Goal: Book appointment/travel/reservation

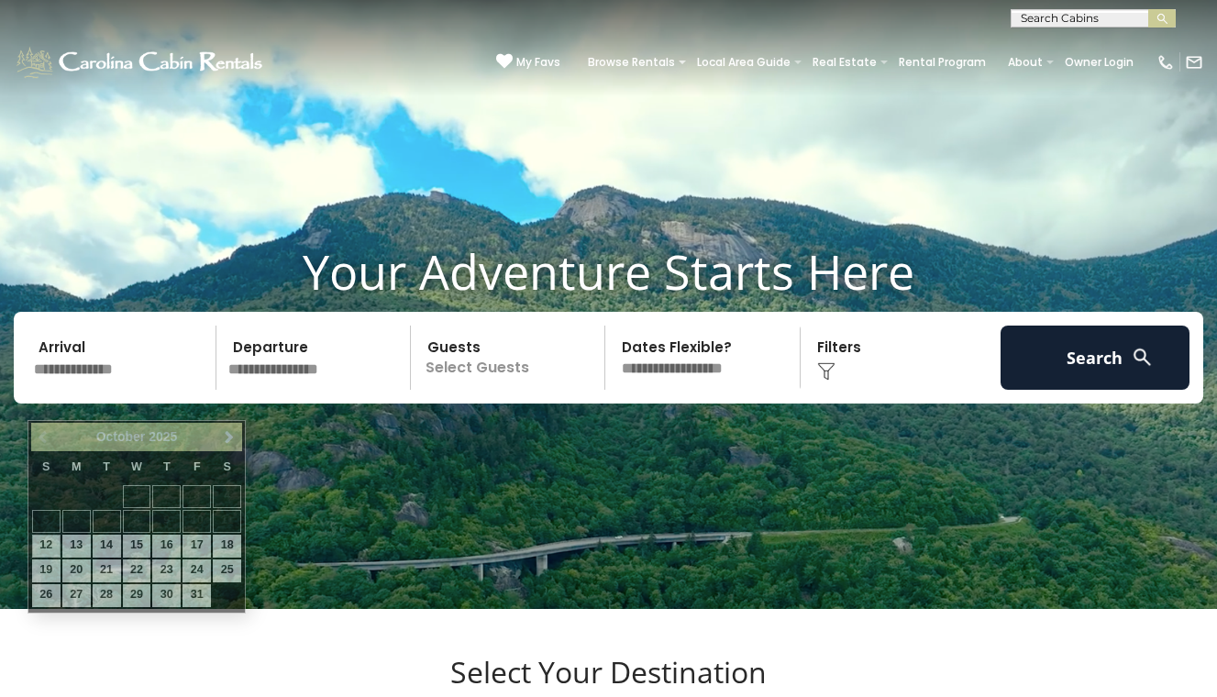
click at [70, 378] on input "text" at bounding box center [122, 358] width 189 height 64
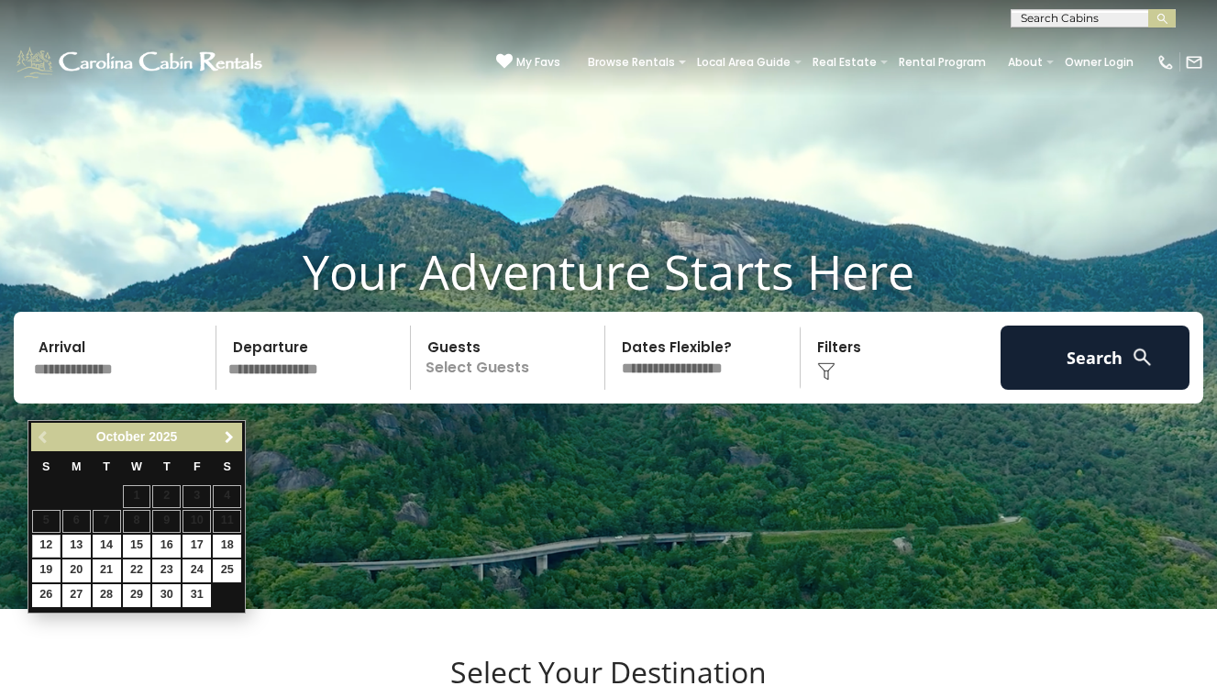
click at [232, 440] on span "Next" at bounding box center [229, 437] width 15 height 15
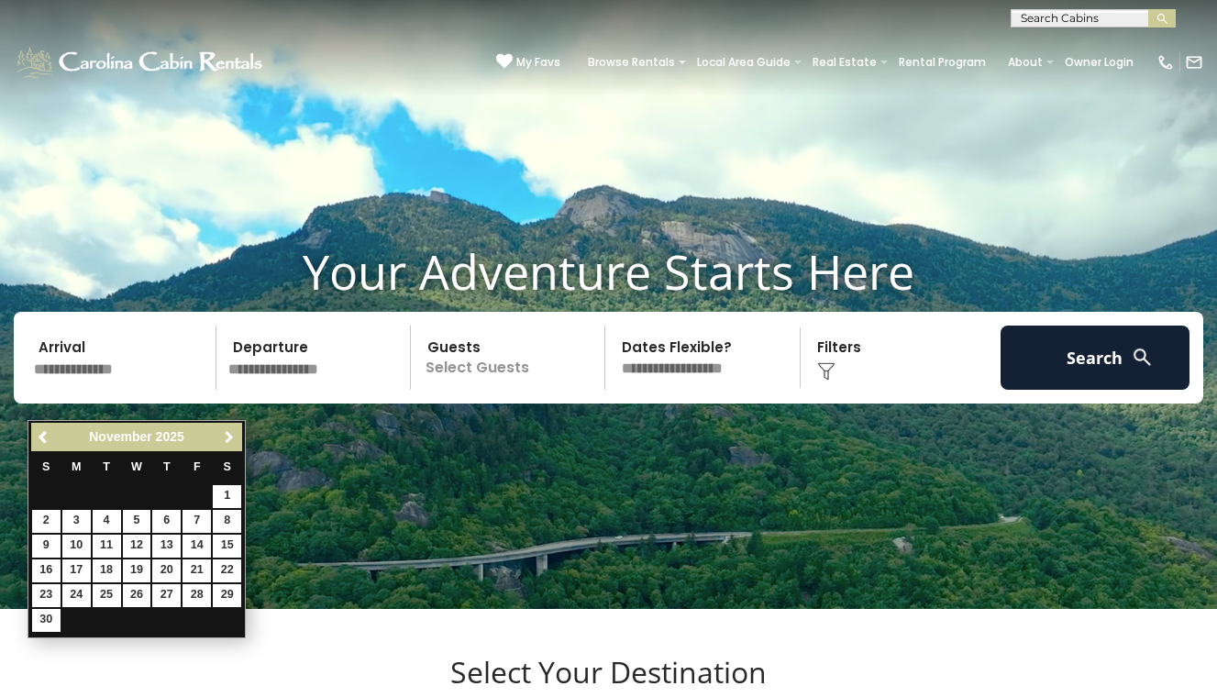
click at [232, 440] on span "Next" at bounding box center [229, 437] width 15 height 15
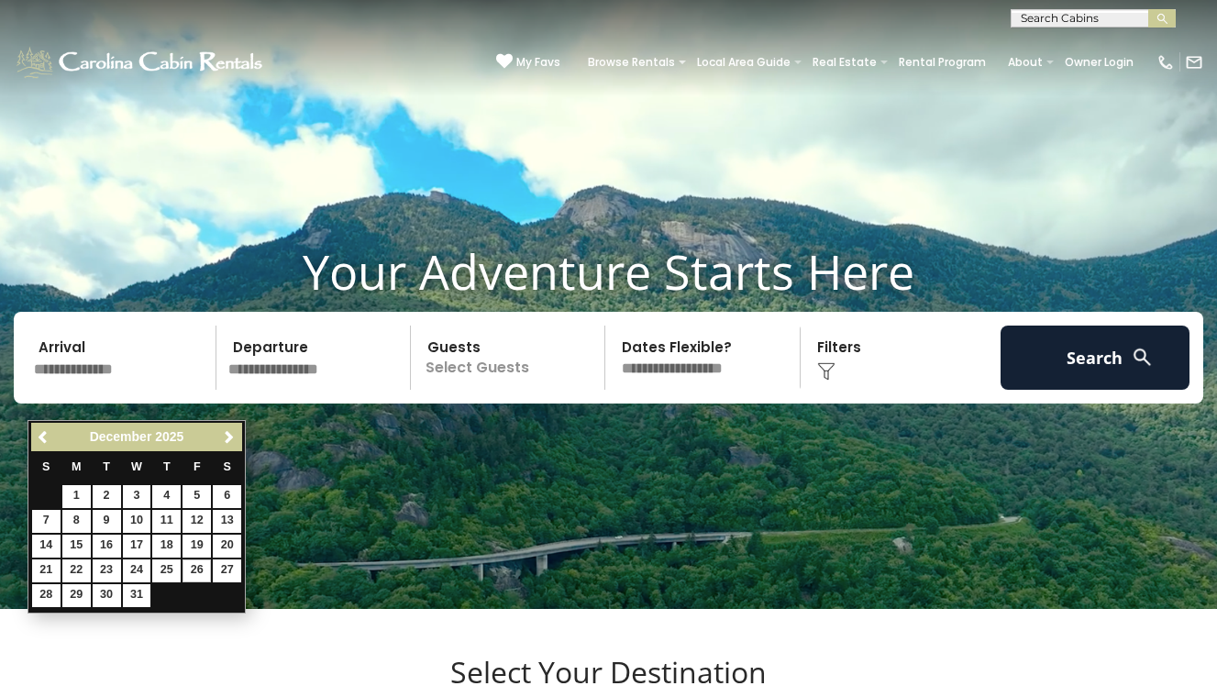
click at [193, 566] on link "26" at bounding box center [196, 570] width 28 height 23
type input "********"
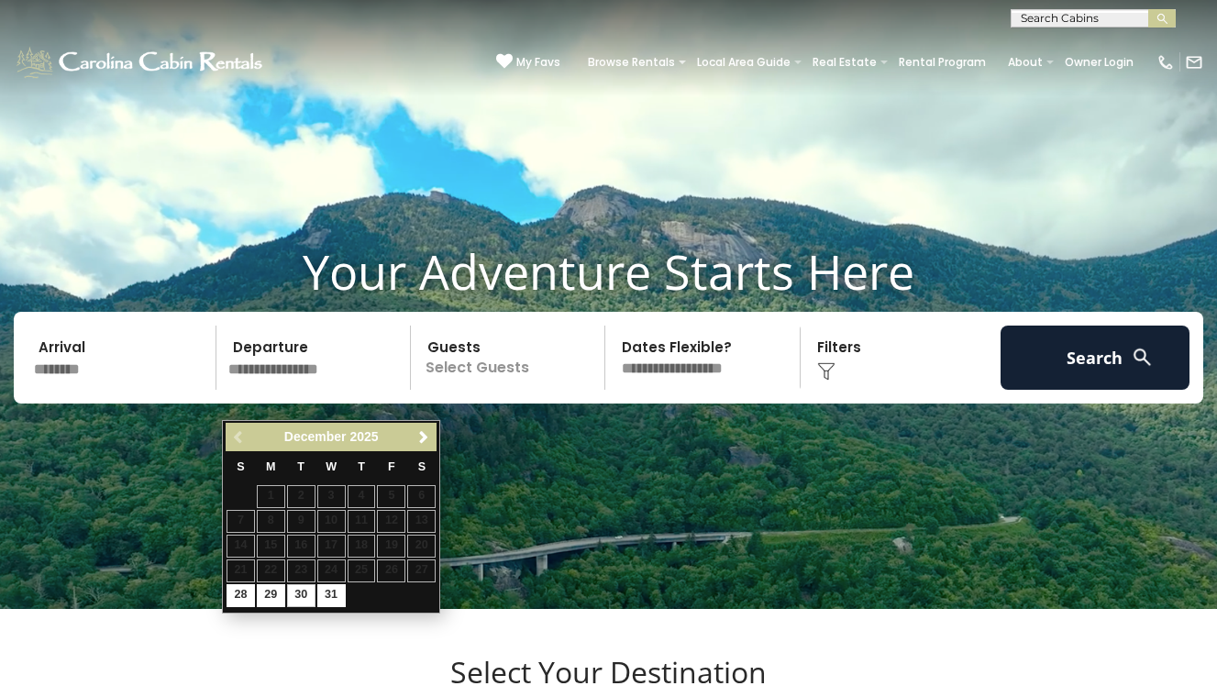
click at [295, 590] on link "30" at bounding box center [301, 595] width 28 height 23
type input "********"
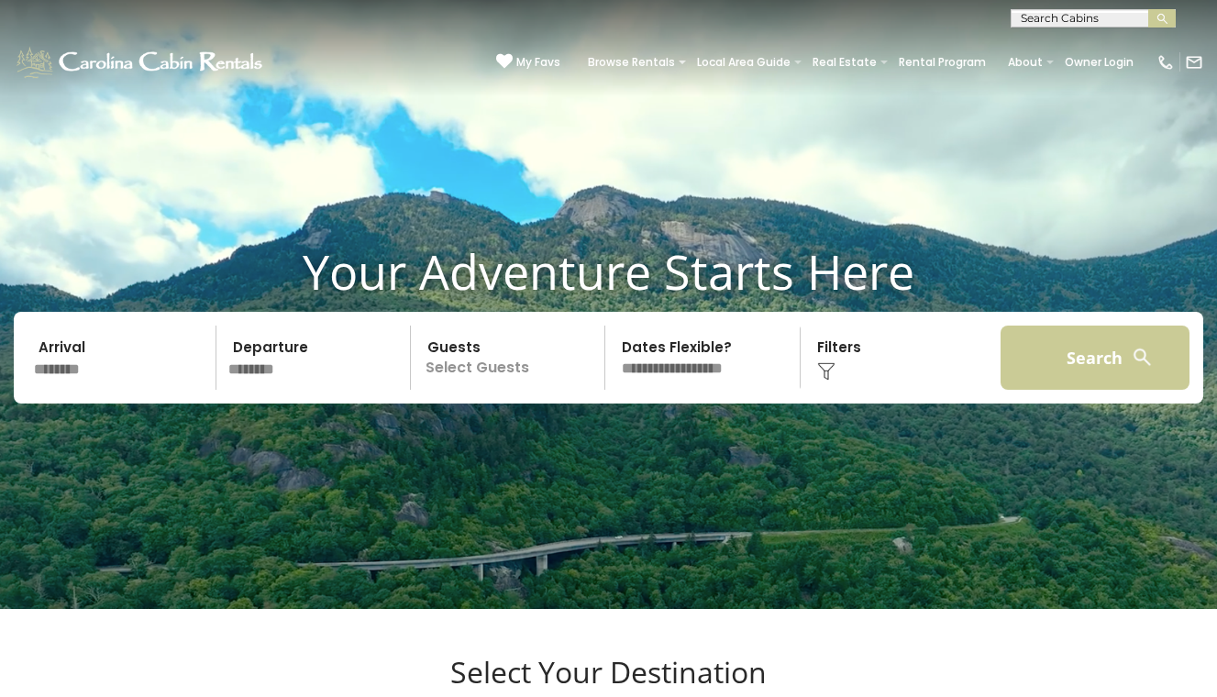
click at [1066, 382] on button "Search" at bounding box center [1094, 358] width 189 height 64
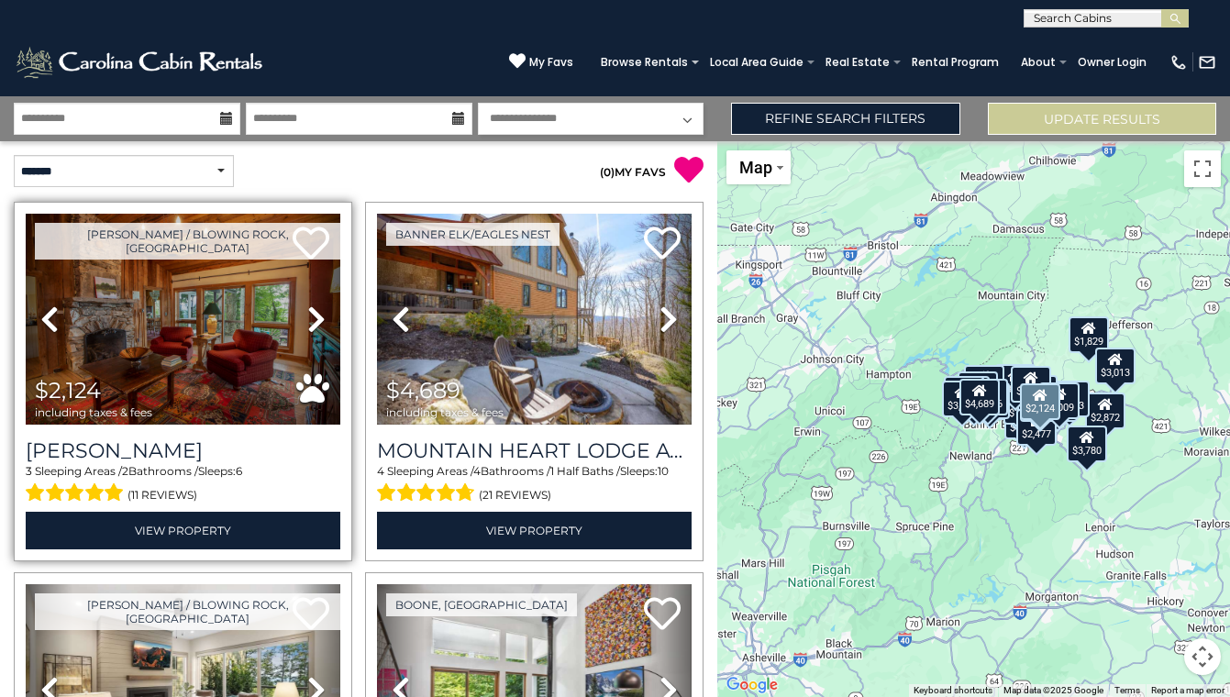
click at [144, 348] on img at bounding box center [183, 319] width 315 height 211
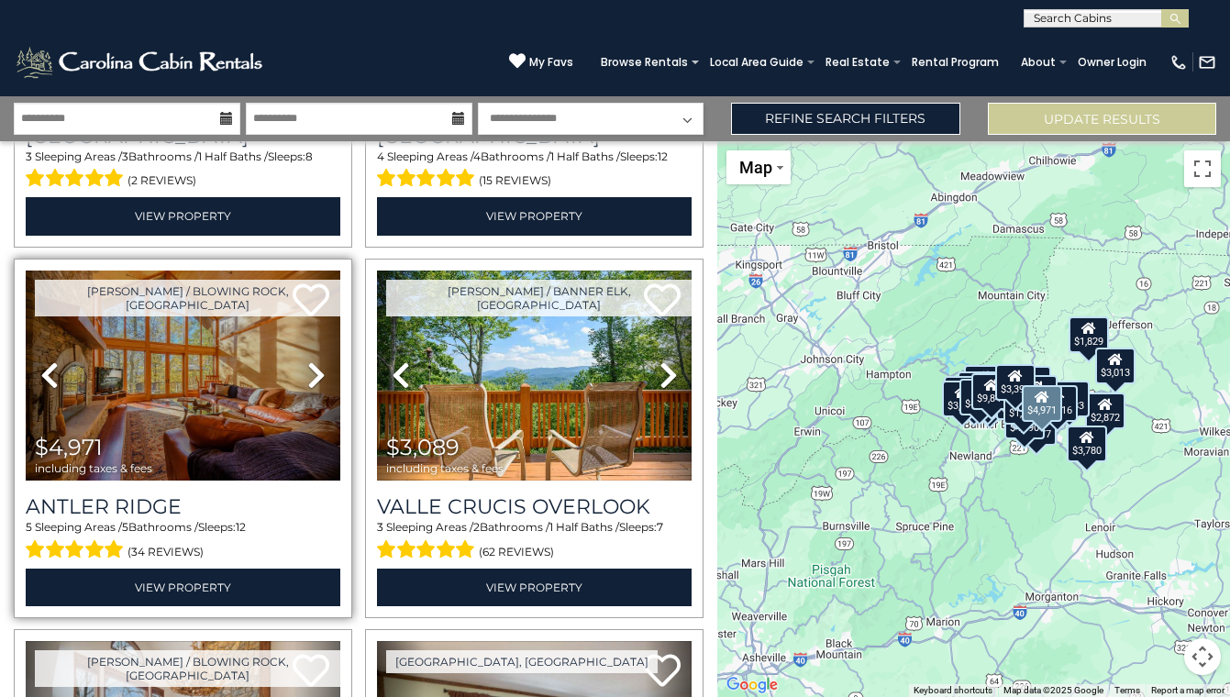
scroll to position [1070, 0]
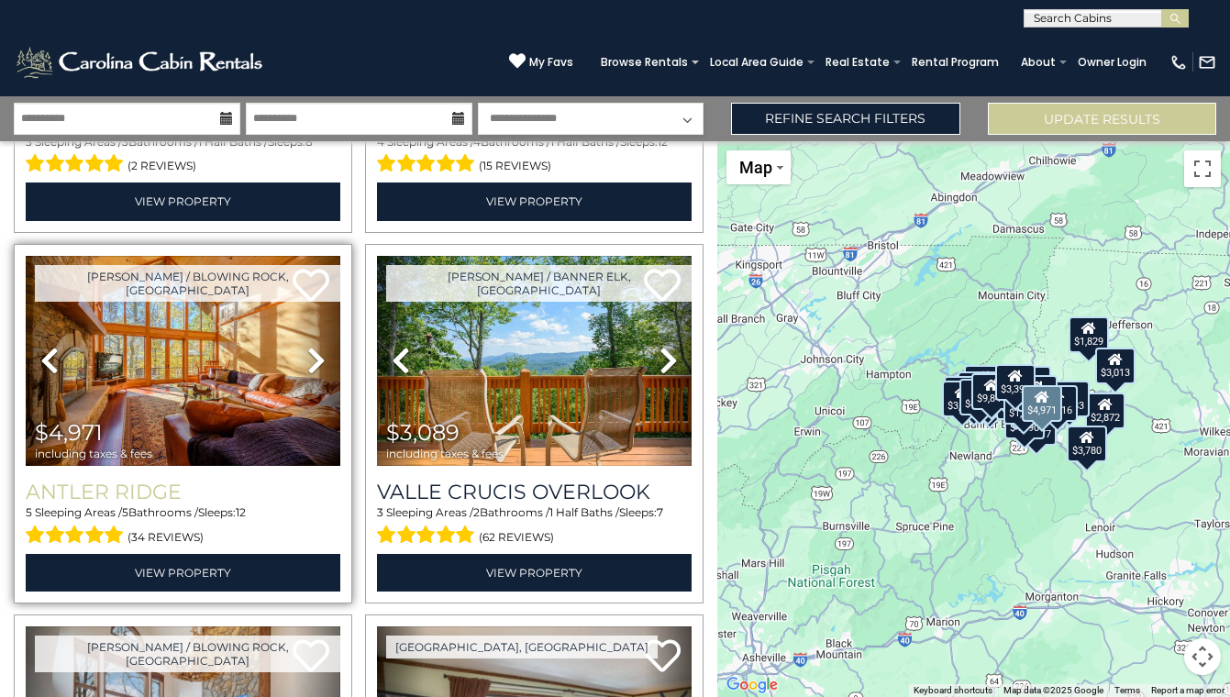
click at [160, 480] on h3 "Antler Ridge" at bounding box center [183, 492] width 315 height 25
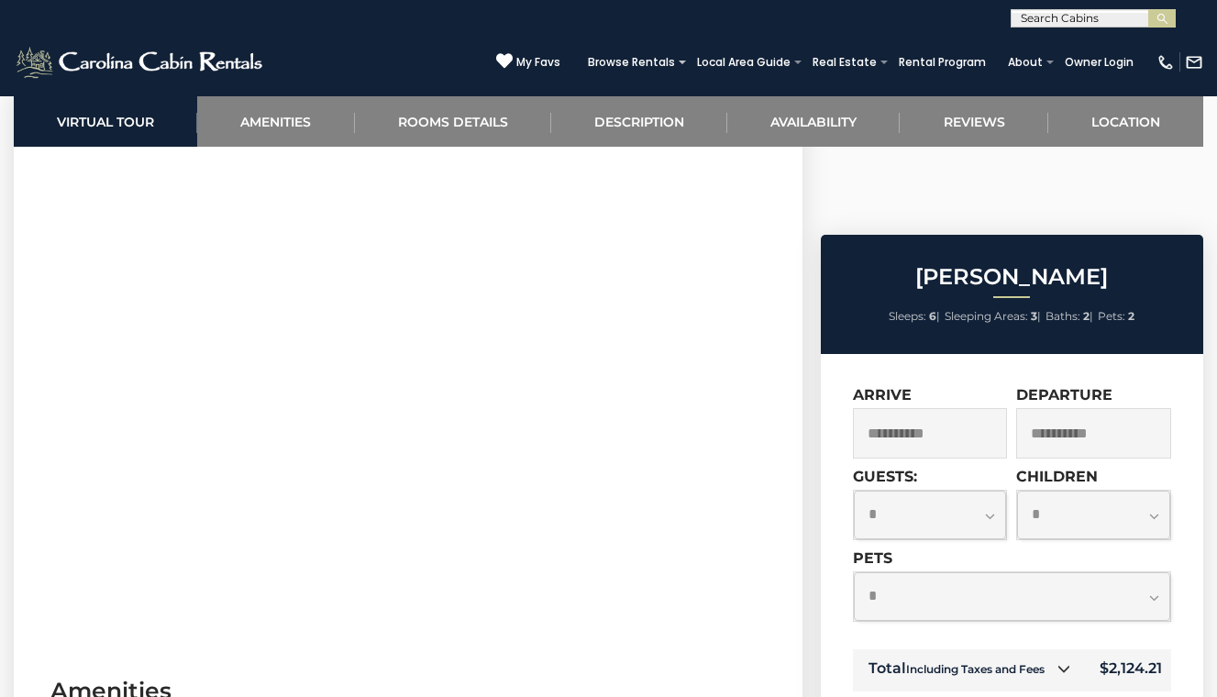
scroll to position [803, 0]
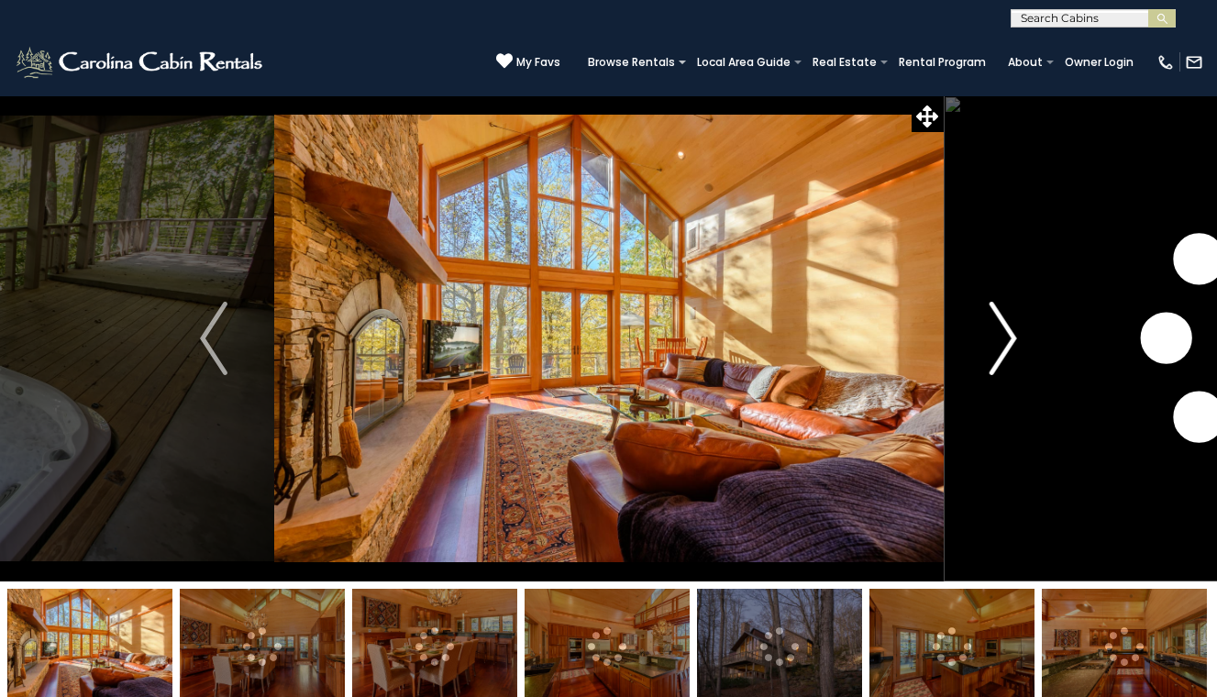
click at [1000, 359] on img "Next" at bounding box center [1003, 338] width 28 height 73
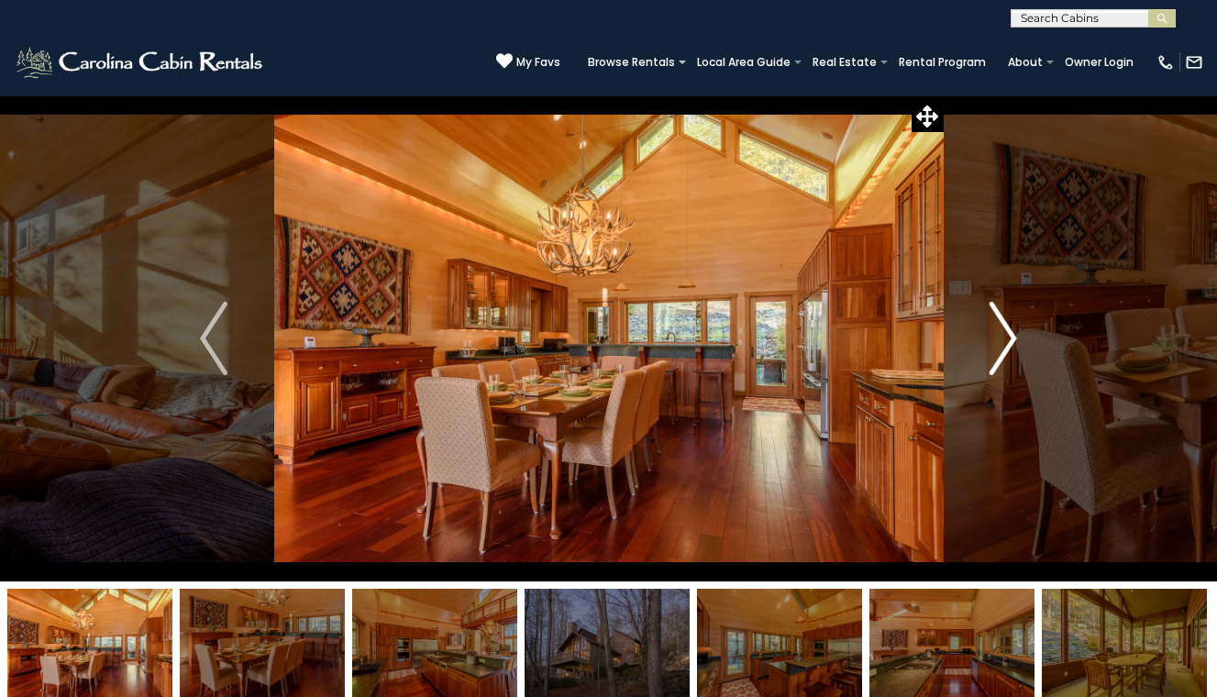
click at [1000, 359] on img "Next" at bounding box center [1003, 338] width 28 height 73
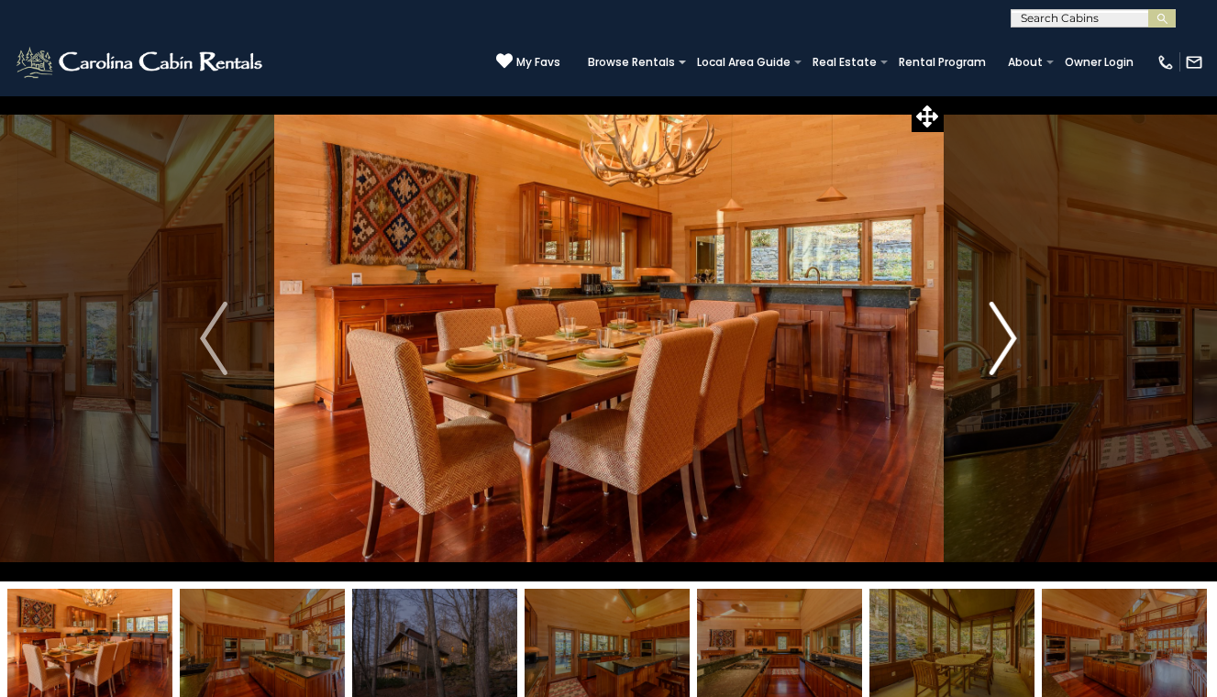
click at [1000, 359] on img "Next" at bounding box center [1003, 338] width 28 height 73
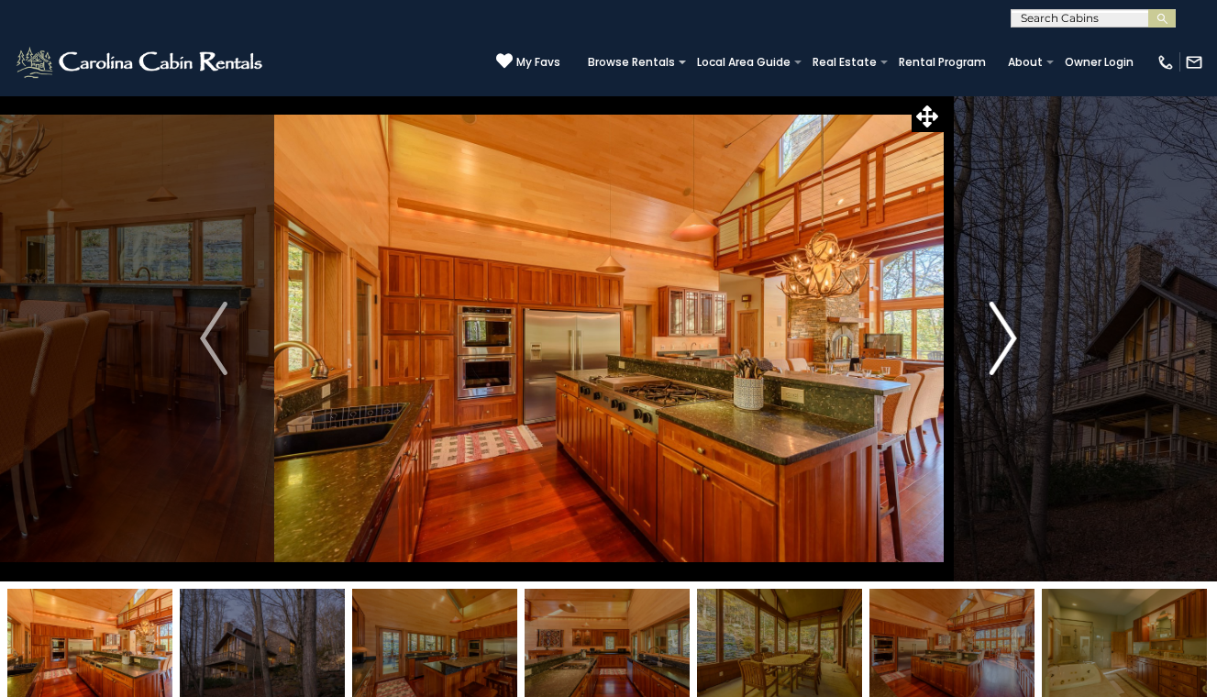
click at [1000, 359] on img "Next" at bounding box center [1003, 338] width 28 height 73
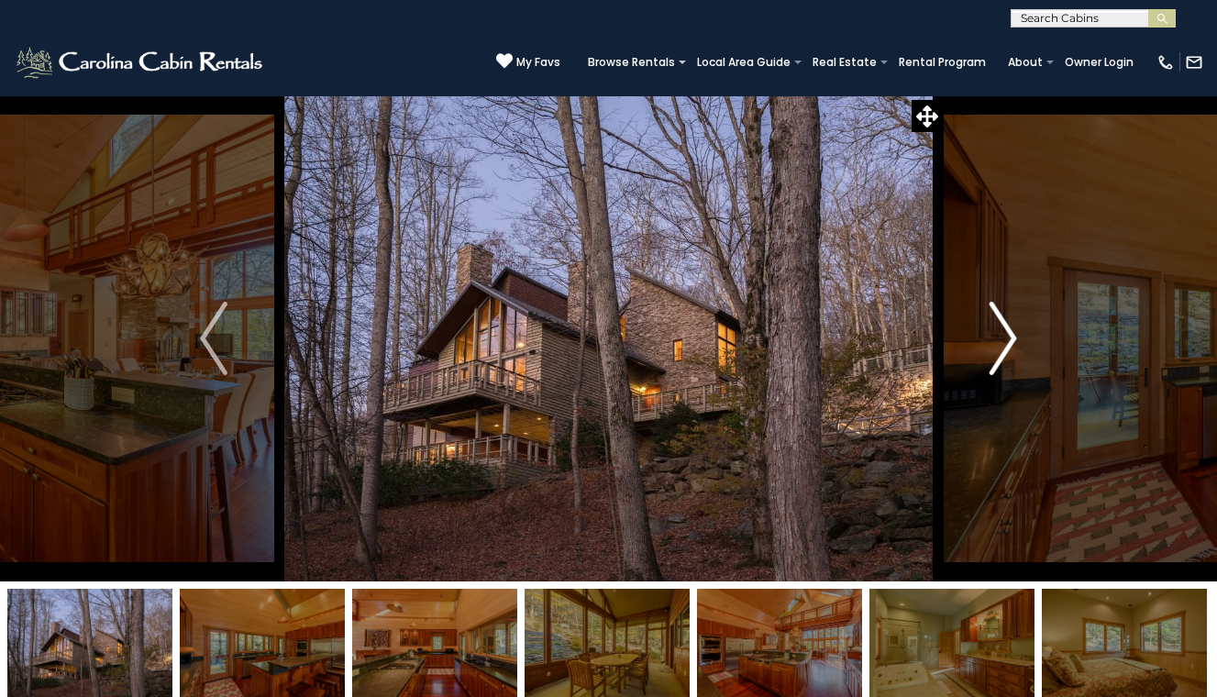
click at [1000, 359] on img "Next" at bounding box center [1003, 338] width 28 height 73
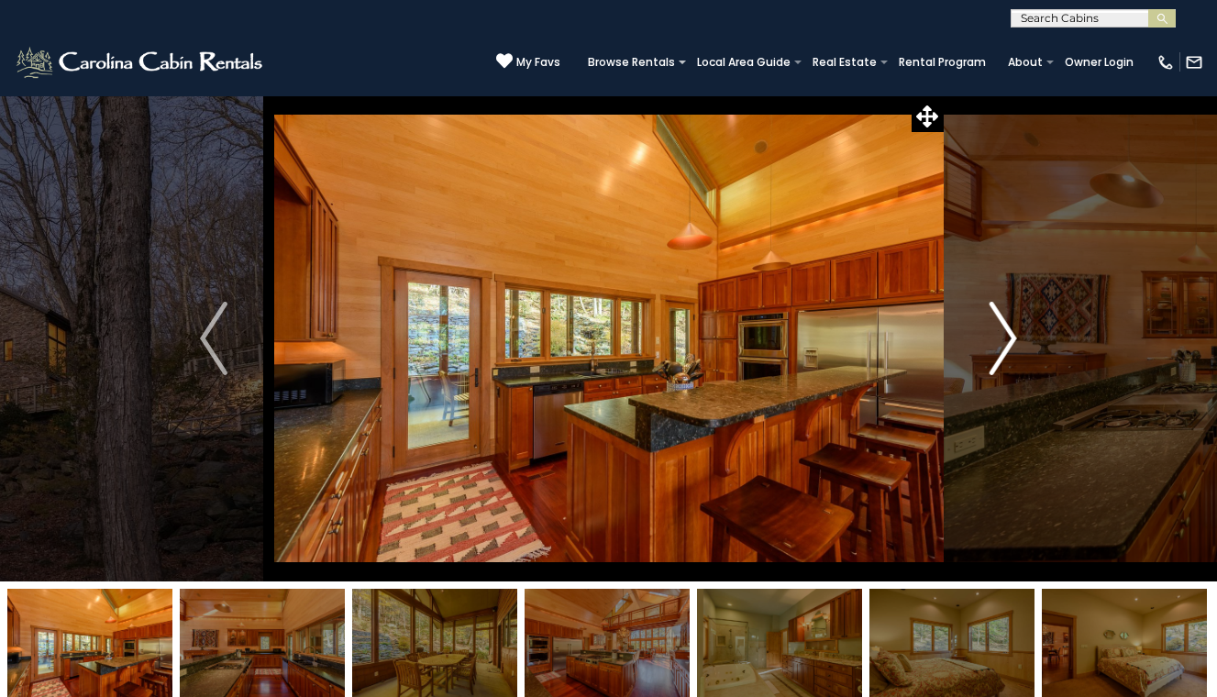
click at [1000, 359] on img "Next" at bounding box center [1003, 338] width 28 height 73
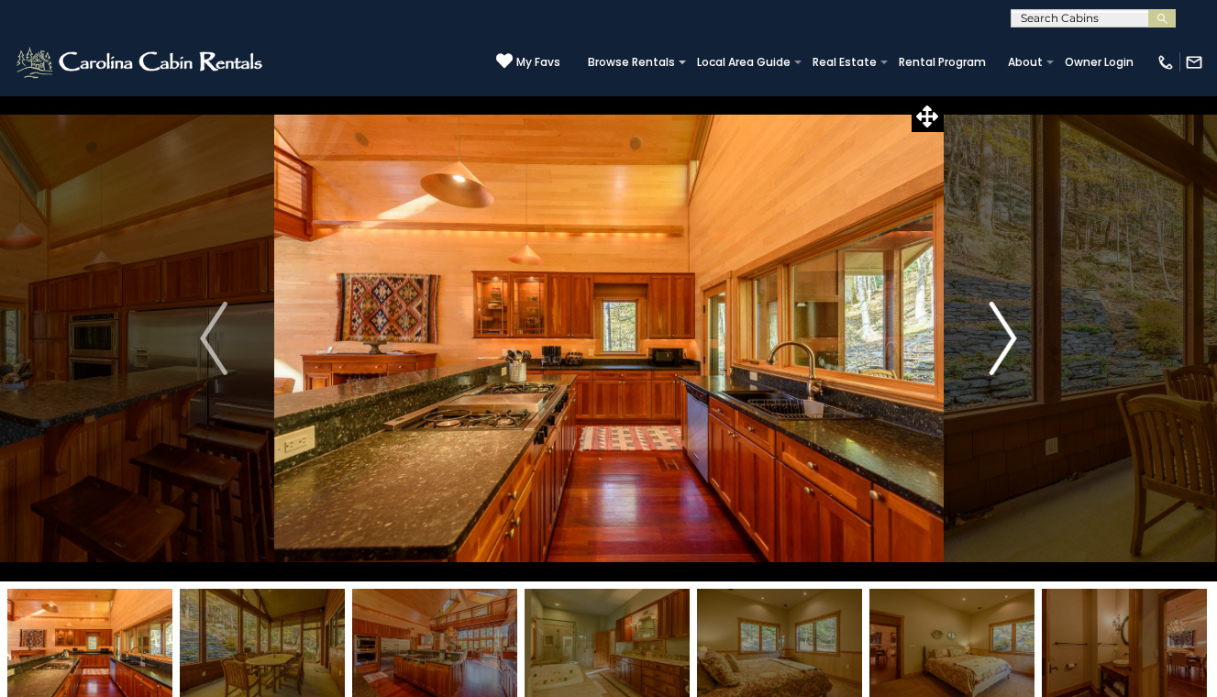
click at [1000, 358] on img "Next" at bounding box center [1003, 338] width 28 height 73
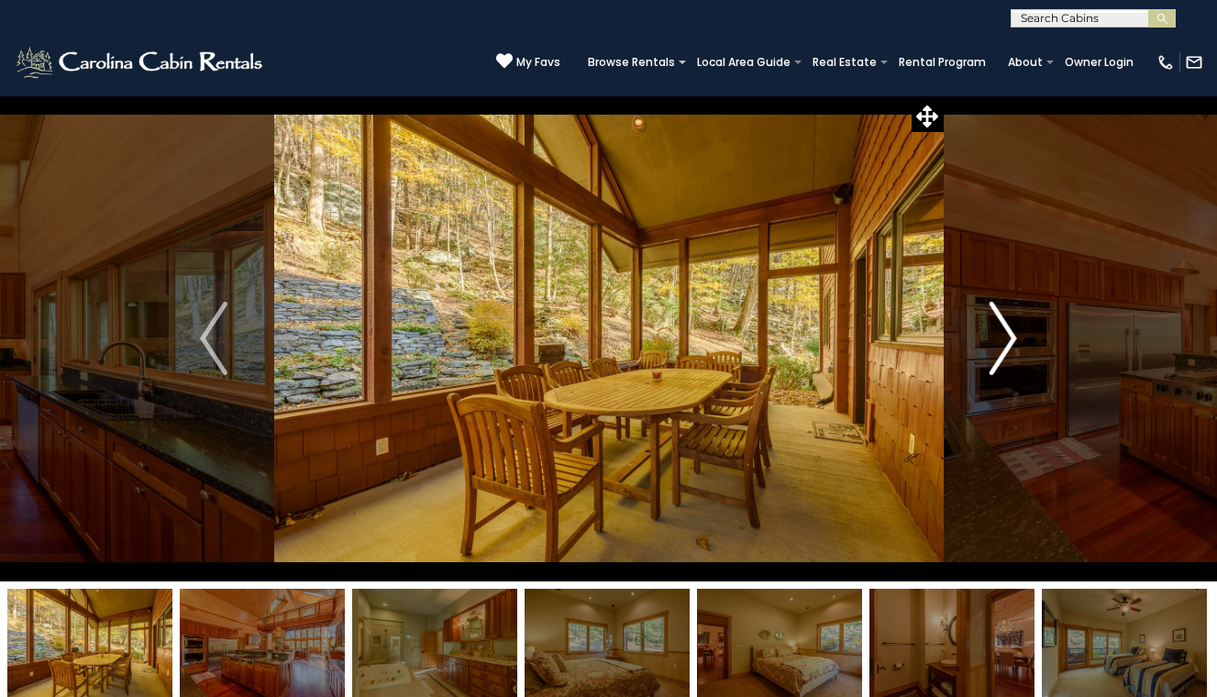
click at [1000, 358] on img "Next" at bounding box center [1003, 338] width 28 height 73
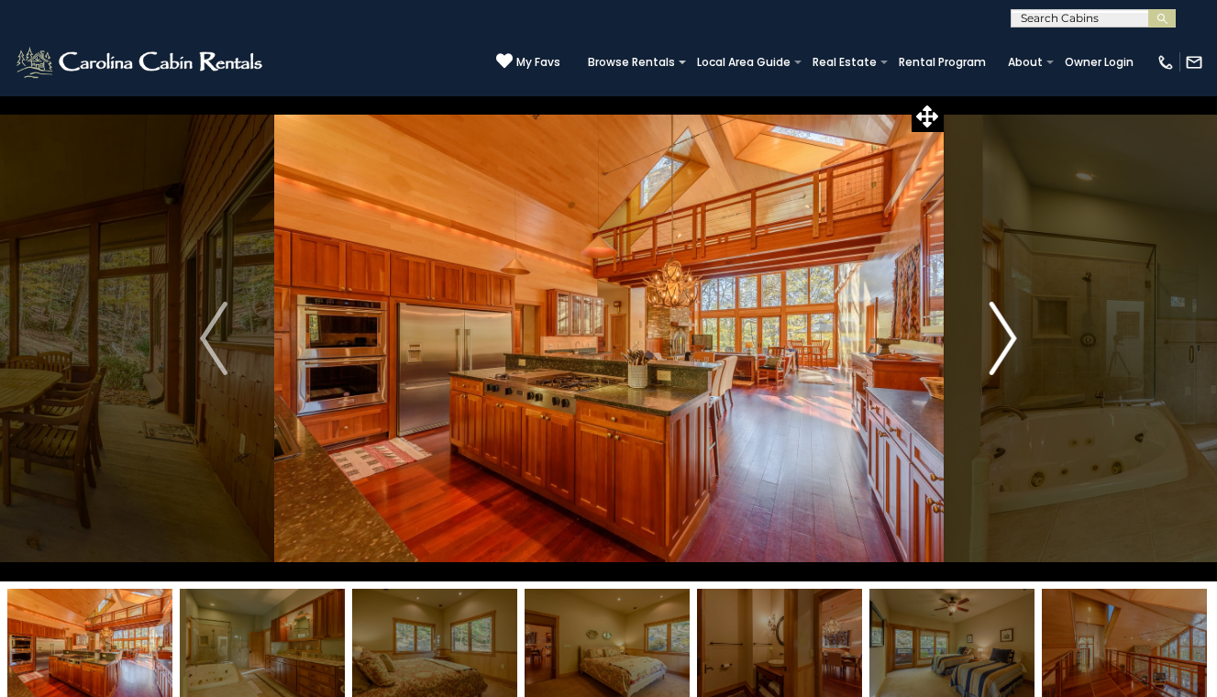
click at [1000, 358] on img "Next" at bounding box center [1003, 338] width 28 height 73
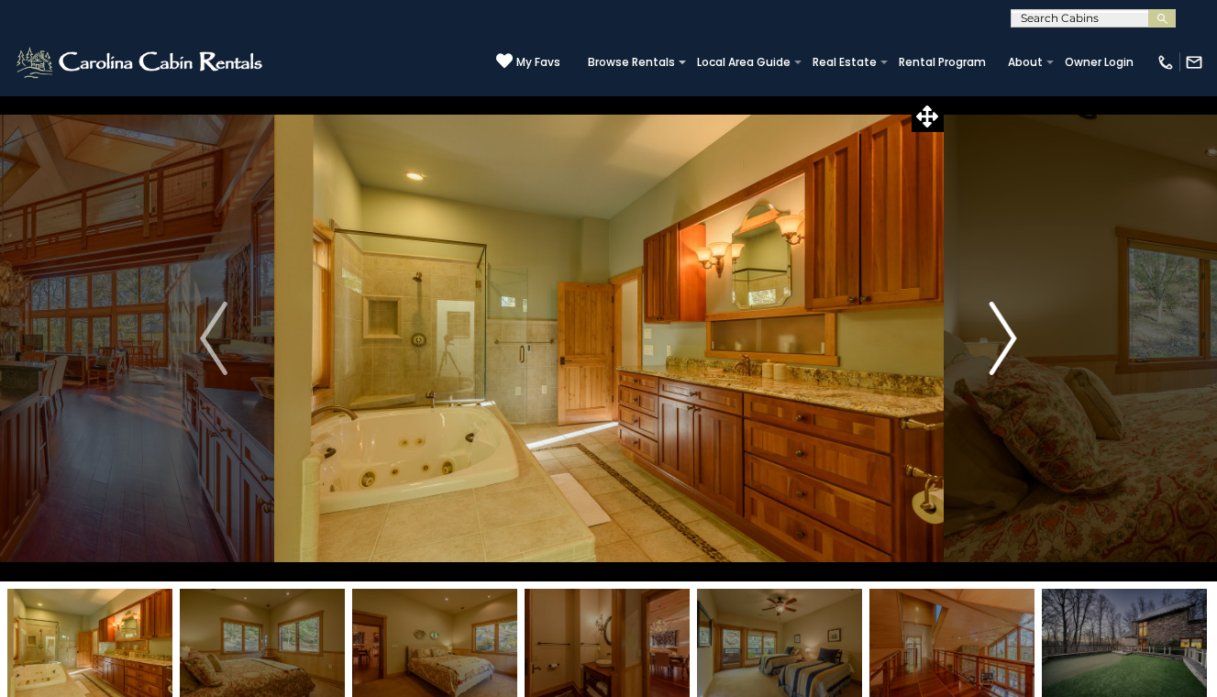
click at [1000, 358] on img "Next" at bounding box center [1003, 338] width 28 height 73
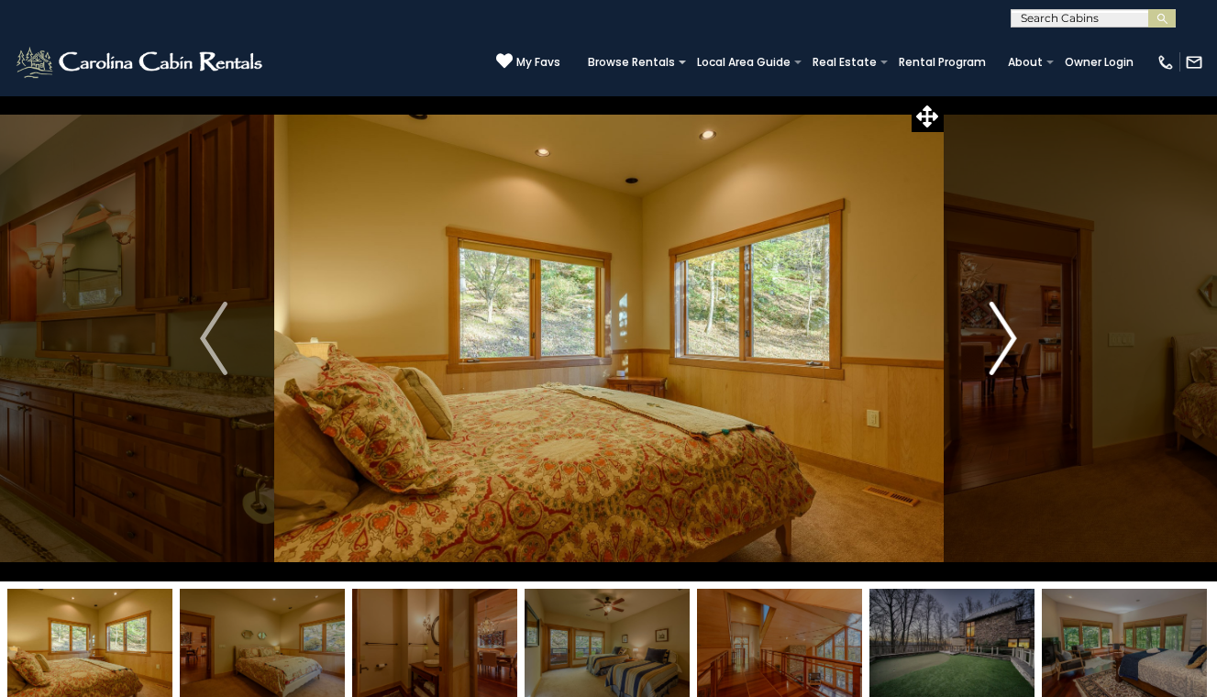
click at [1000, 357] on img "Next" at bounding box center [1003, 338] width 28 height 73
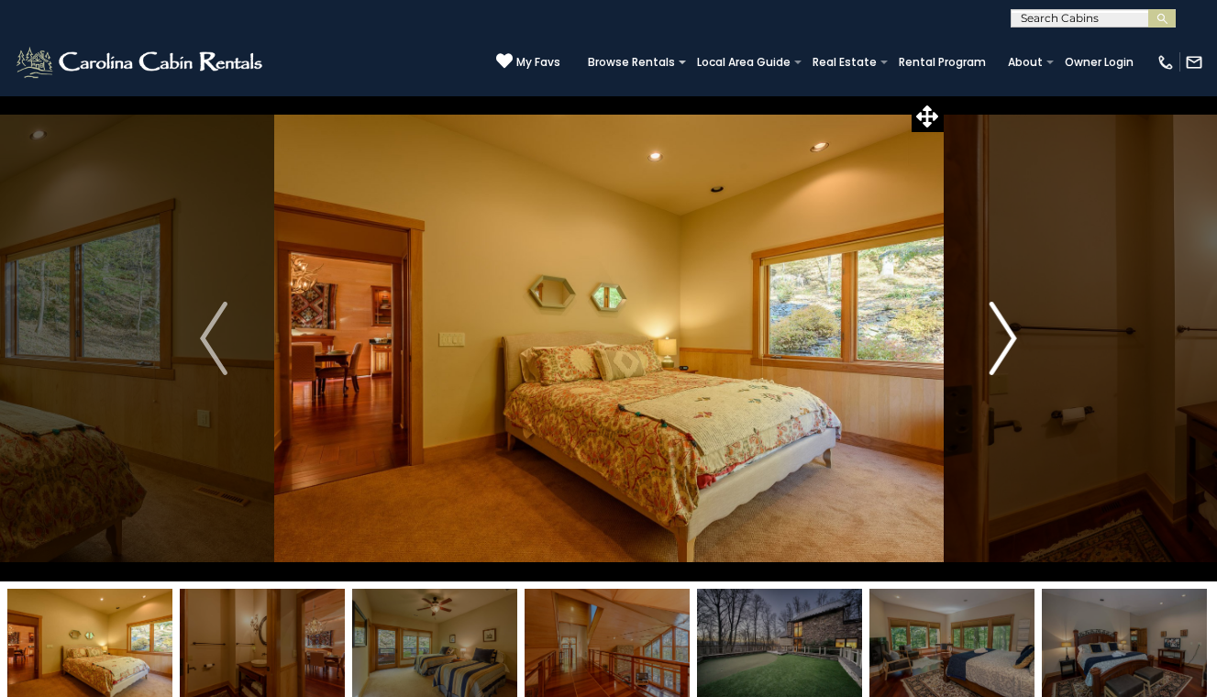
click at [1000, 357] on img "Next" at bounding box center [1003, 338] width 28 height 73
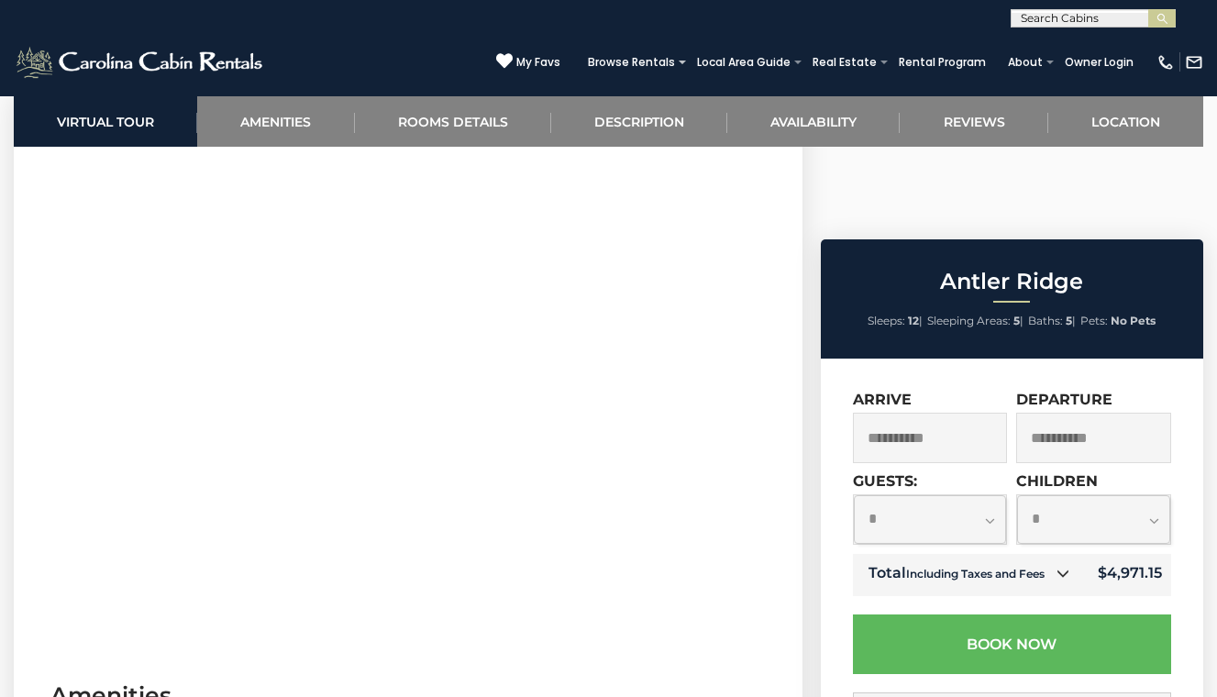
scroll to position [800, 0]
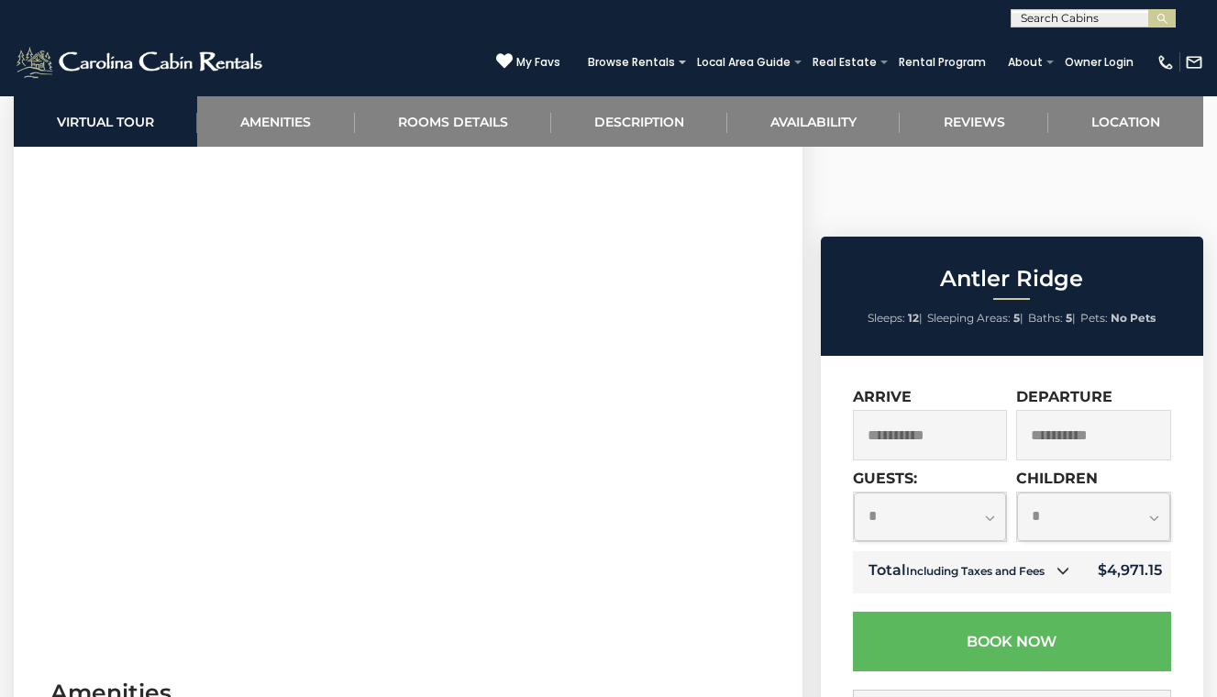
click at [1065, 564] on icon at bounding box center [1062, 570] width 13 height 13
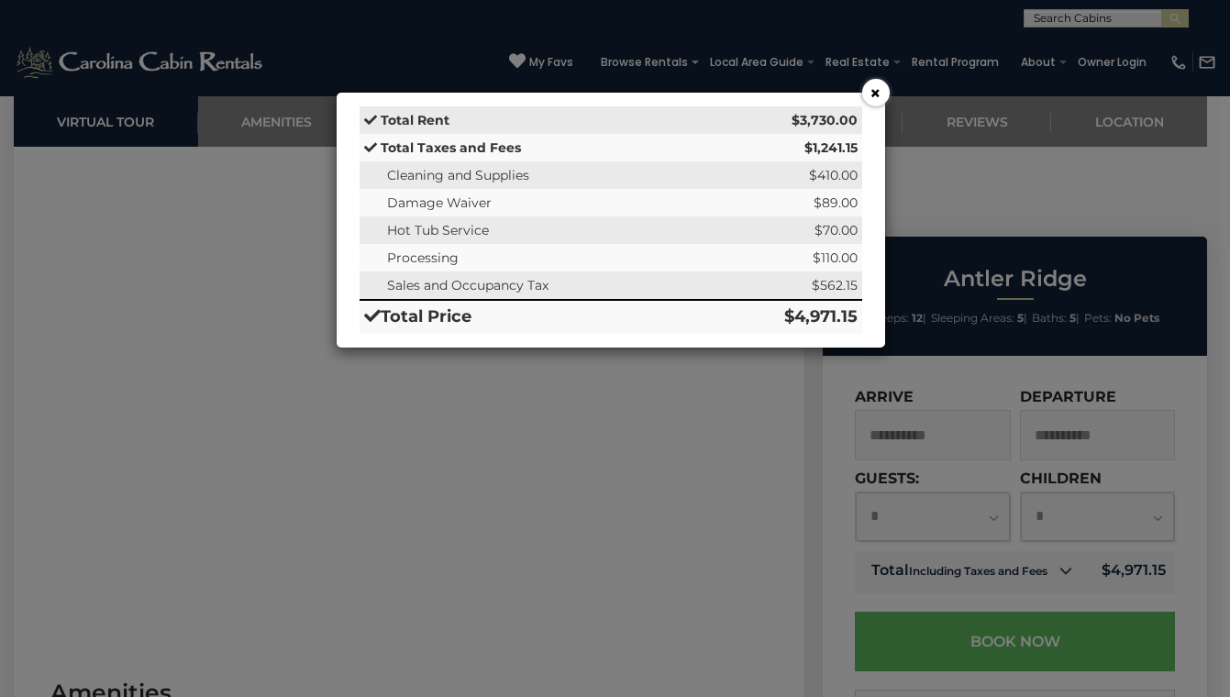
click at [872, 94] on button "×" at bounding box center [876, 93] width 28 height 28
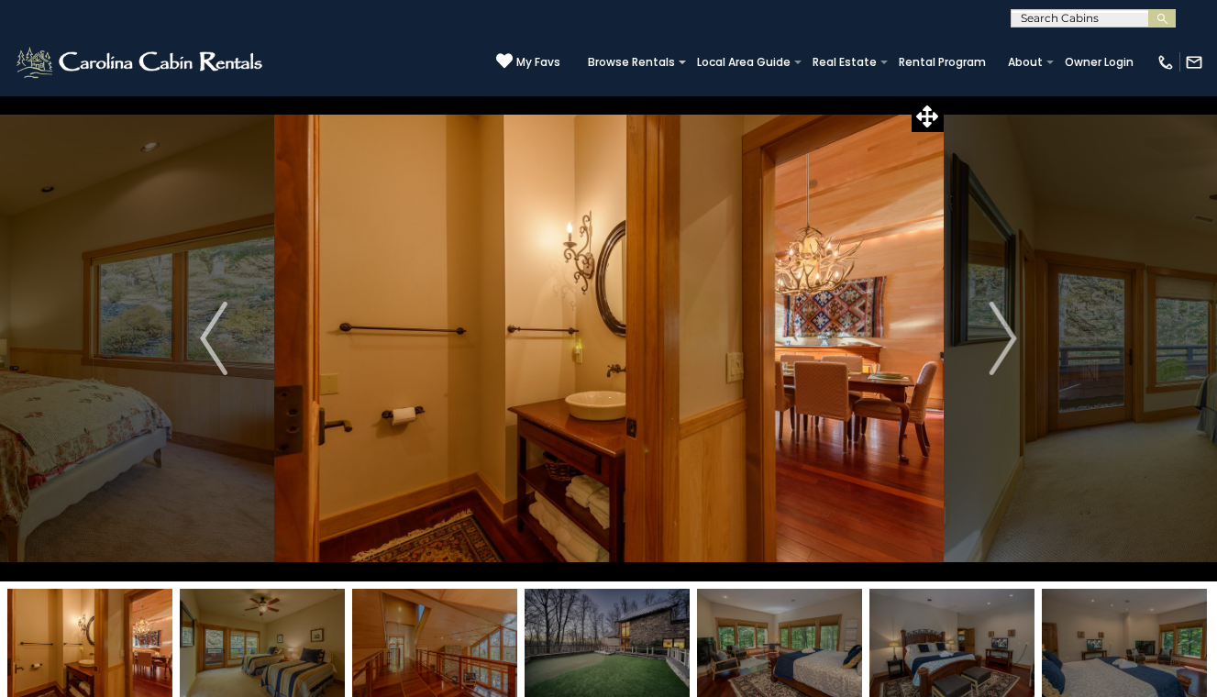
scroll to position [0, 0]
click at [1010, 345] on img "Next" at bounding box center [1003, 338] width 28 height 73
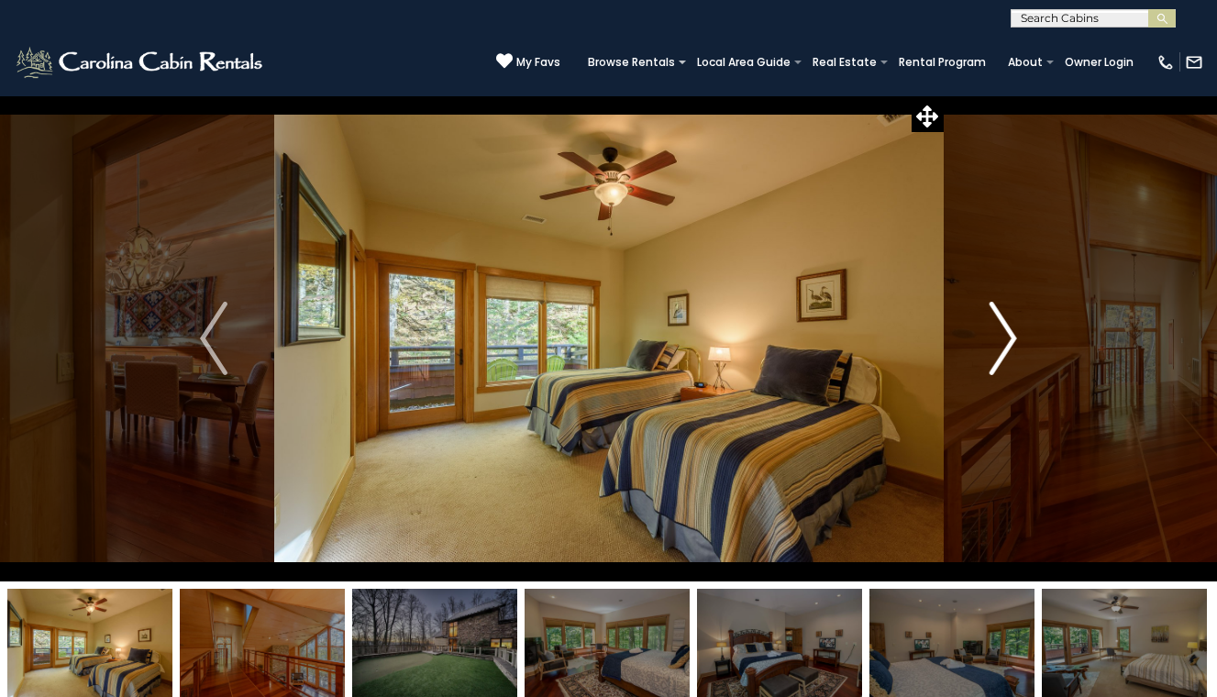
click at [1010, 345] on img "Next" at bounding box center [1003, 338] width 28 height 73
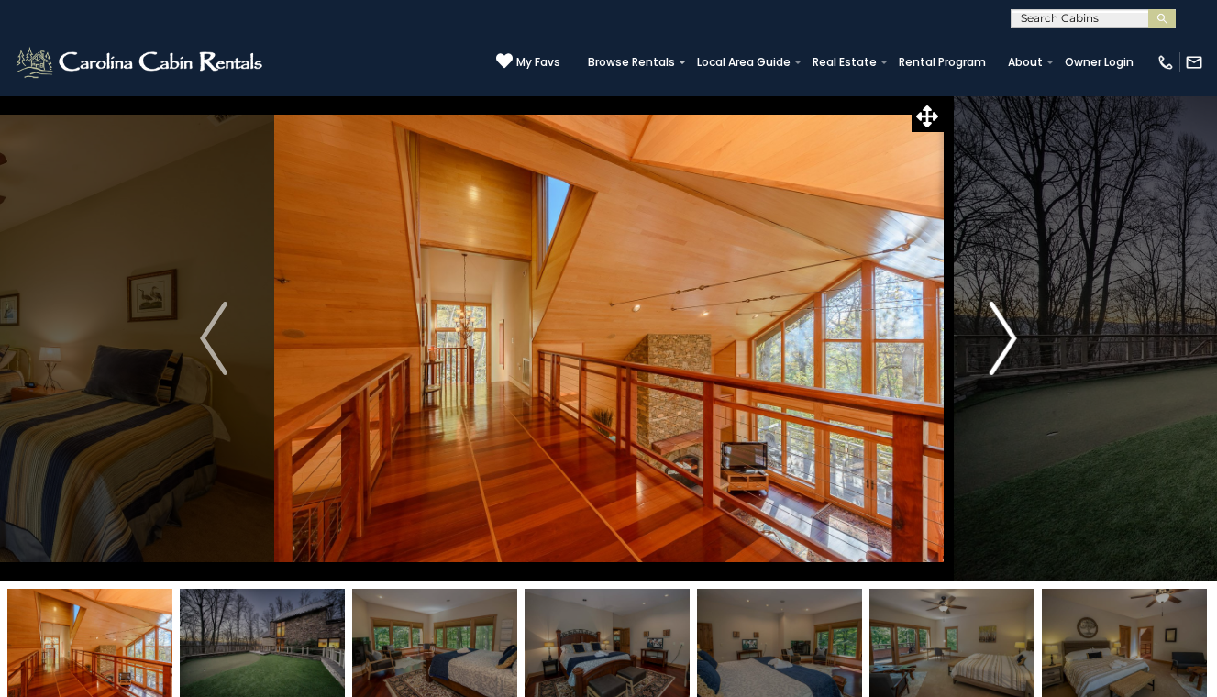
click at [1010, 345] on img "Next" at bounding box center [1003, 338] width 28 height 73
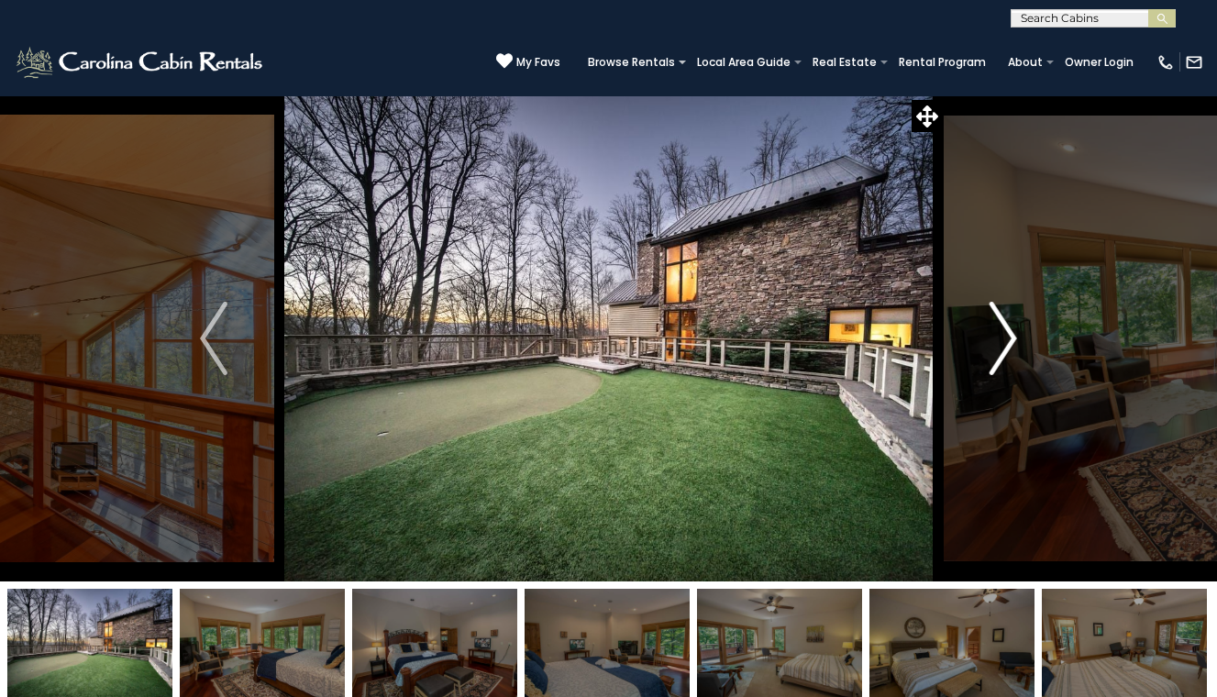
click at [1010, 345] on img "Next" at bounding box center [1003, 338] width 28 height 73
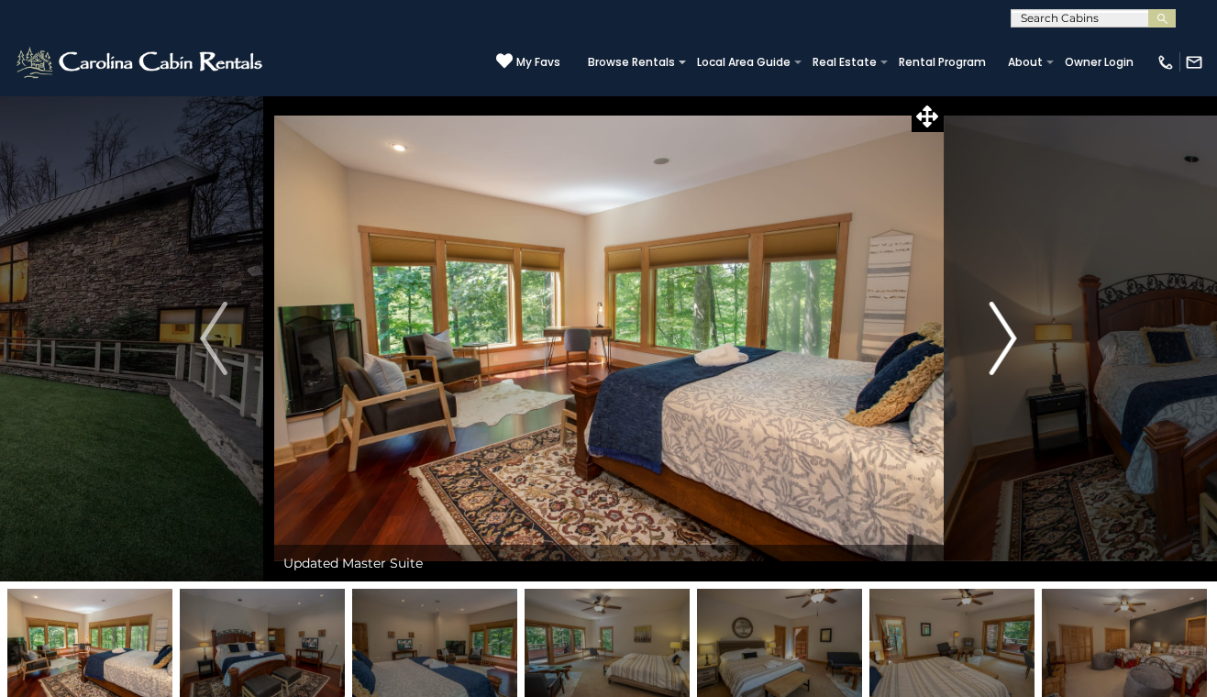
click at [1010, 345] on img "Next" at bounding box center [1003, 338] width 28 height 73
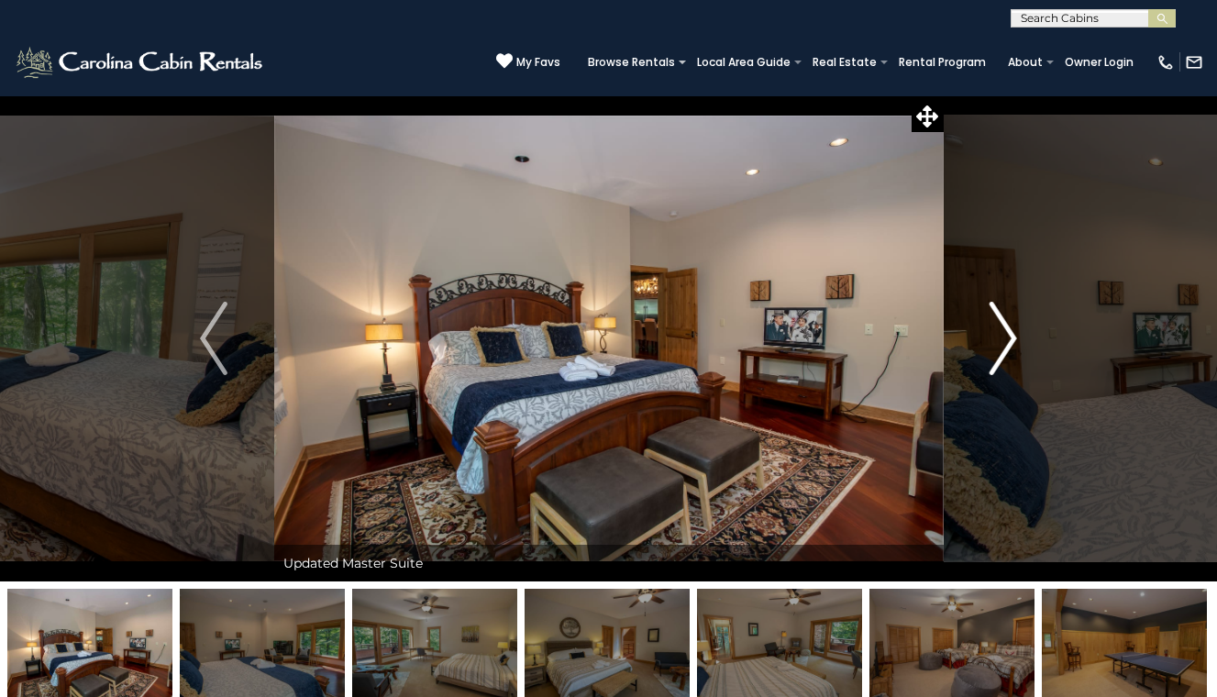
click at [1010, 345] on img "Next" at bounding box center [1003, 338] width 28 height 73
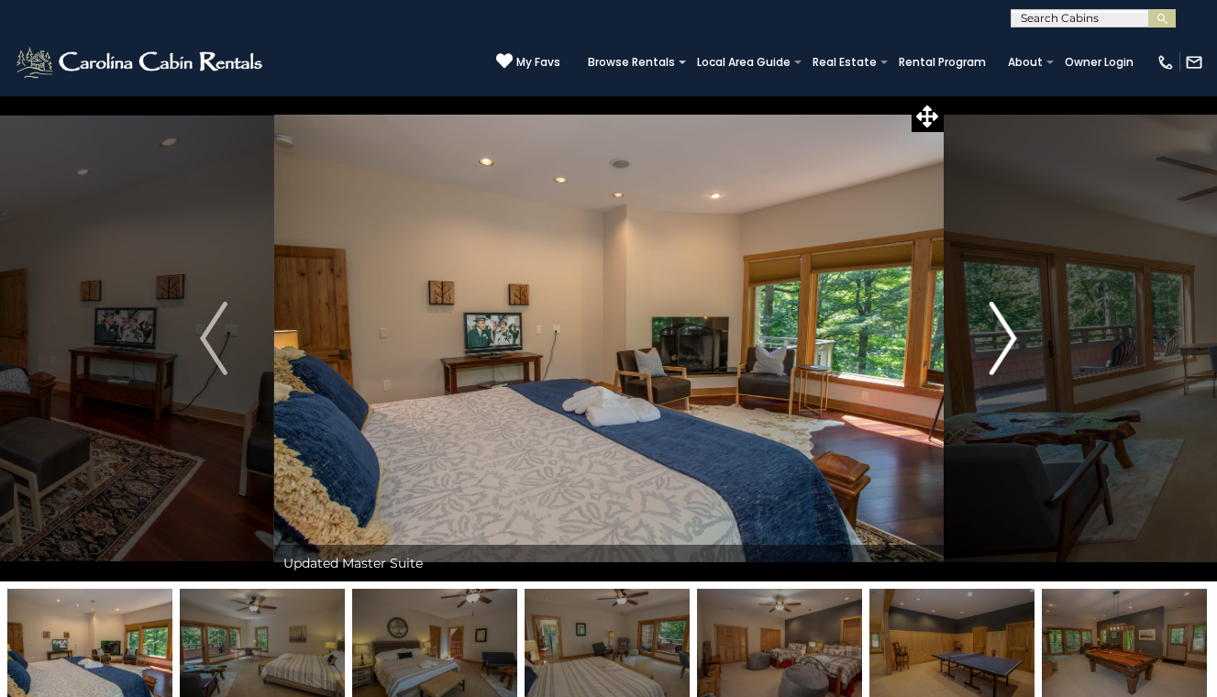
click at [1010, 345] on img "Next" at bounding box center [1003, 338] width 28 height 73
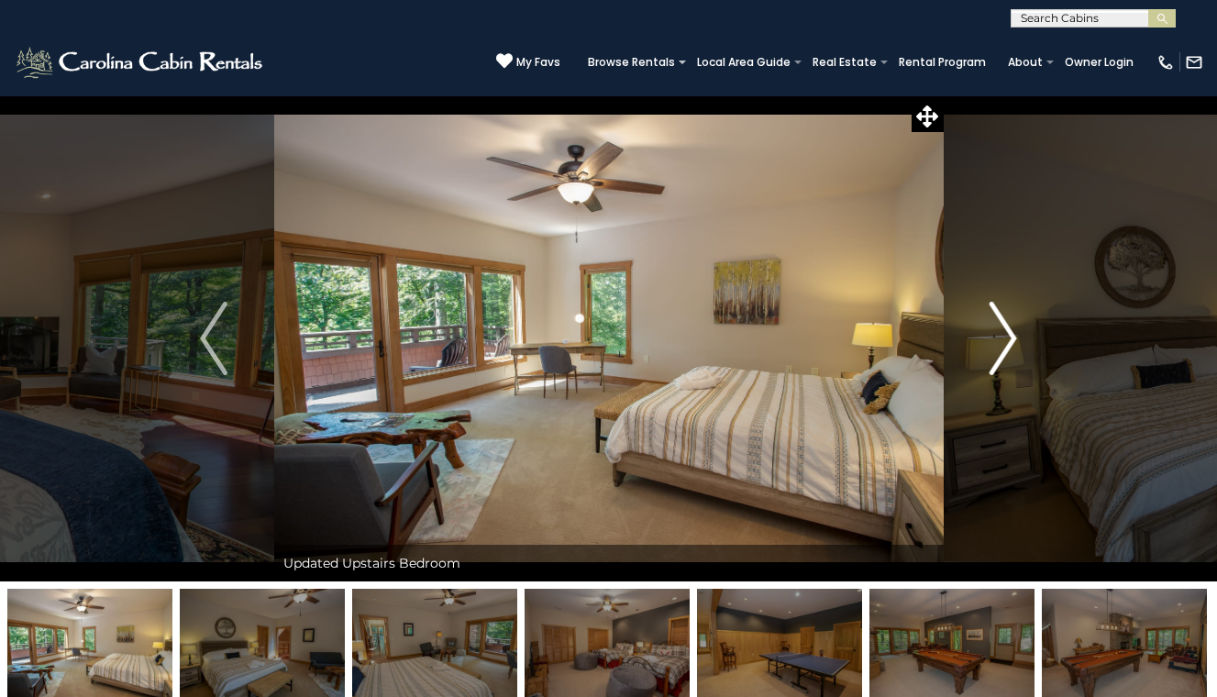
click at [1010, 346] on img "Next" at bounding box center [1003, 338] width 28 height 73
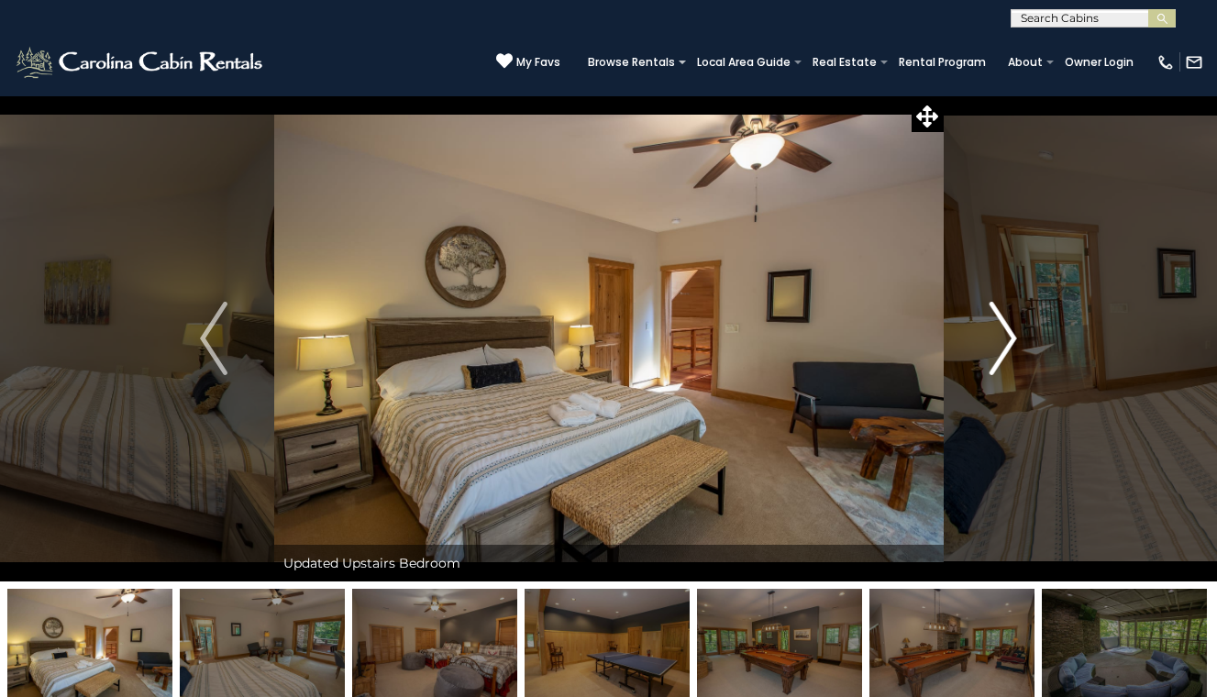
click at [1010, 346] on img "Next" at bounding box center [1003, 338] width 28 height 73
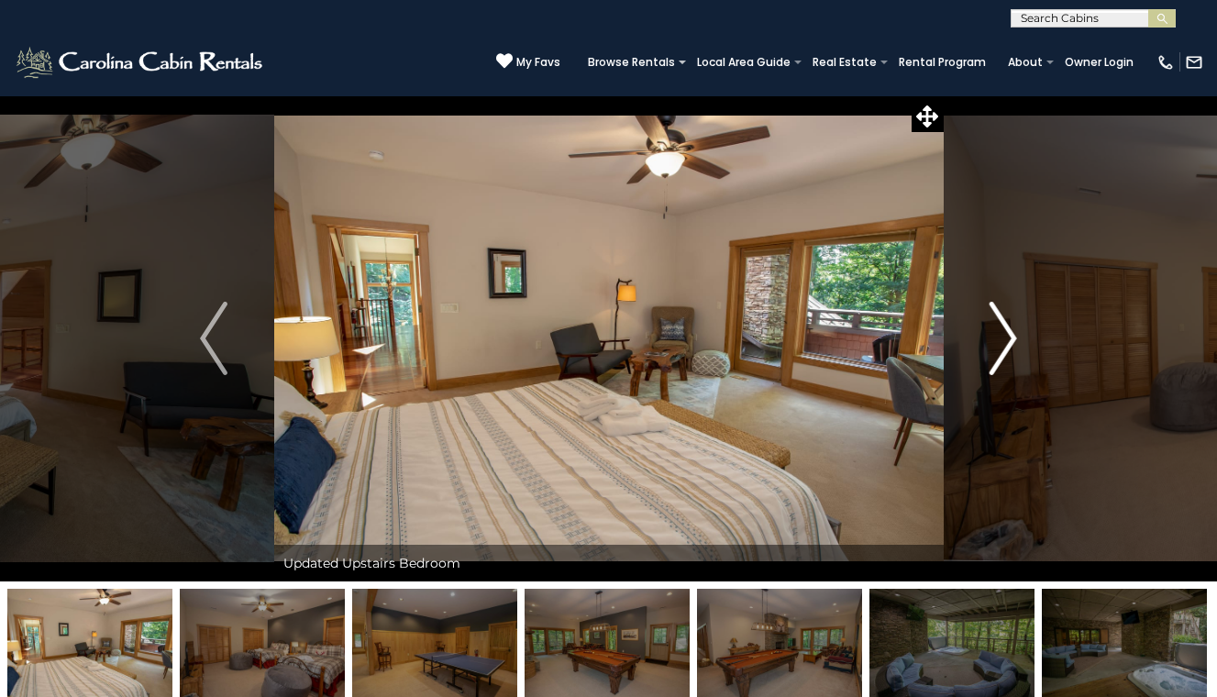
click at [1010, 346] on img "Next" at bounding box center [1003, 338] width 28 height 73
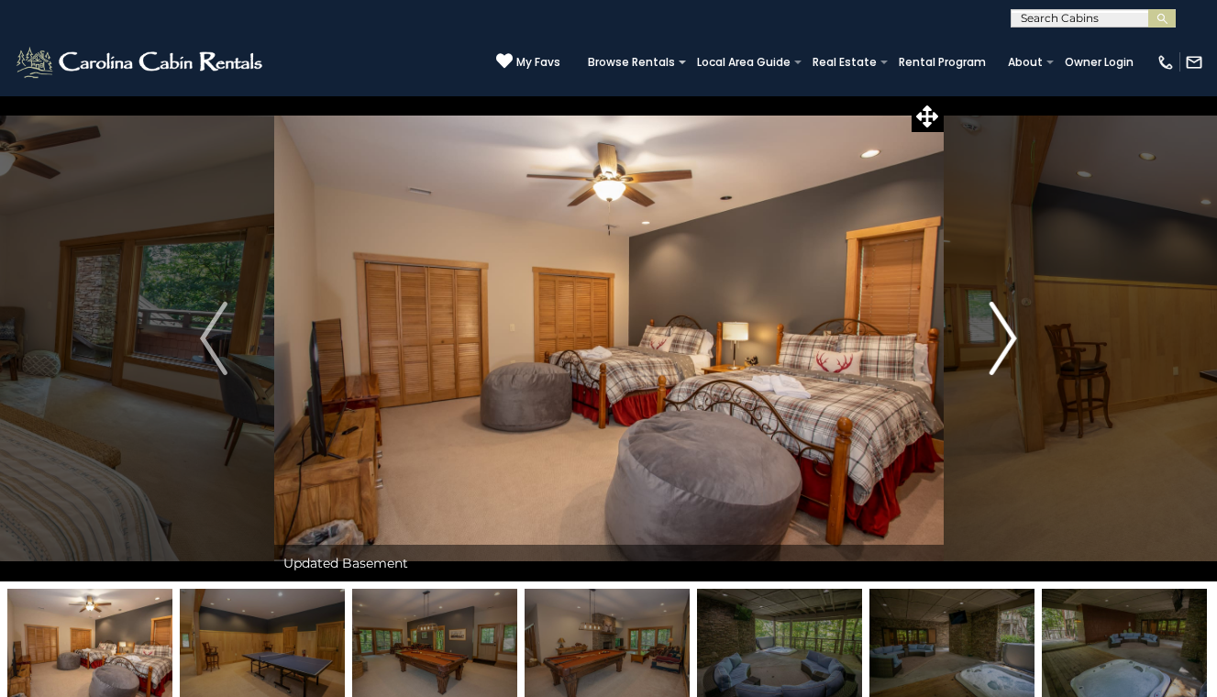
click at [1010, 346] on img "Next" at bounding box center [1003, 338] width 28 height 73
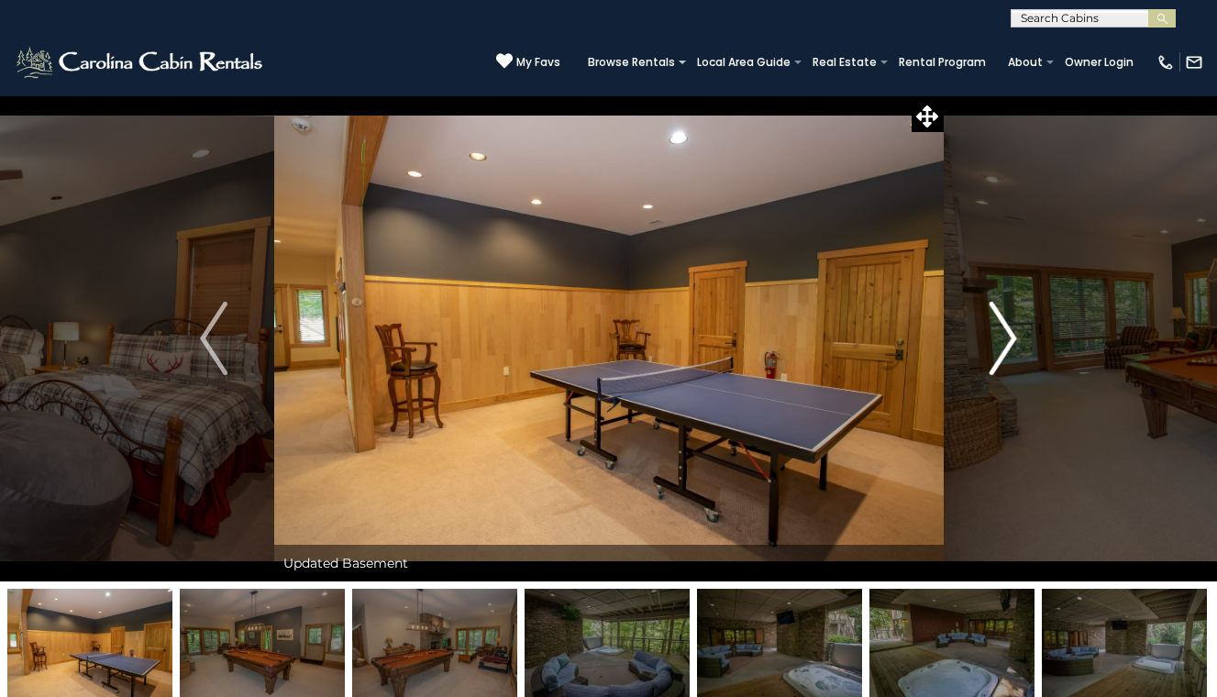
click at [1010, 346] on img "Next" at bounding box center [1003, 338] width 28 height 73
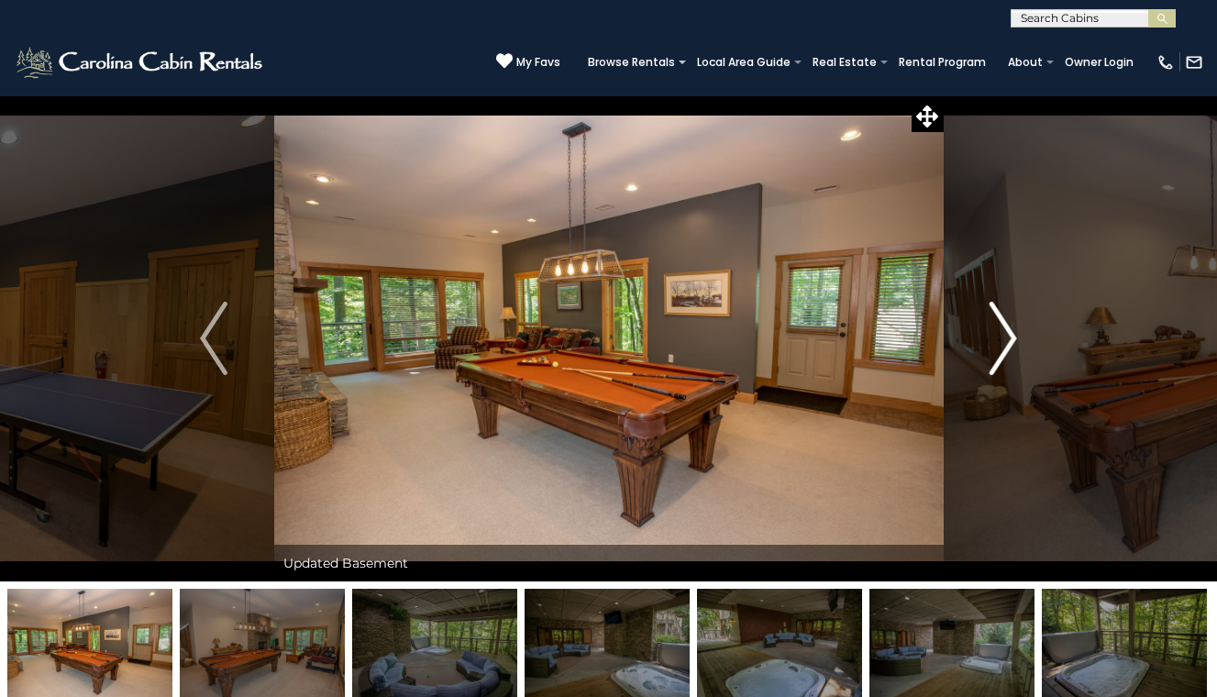
click at [1010, 346] on img "Next" at bounding box center [1003, 338] width 28 height 73
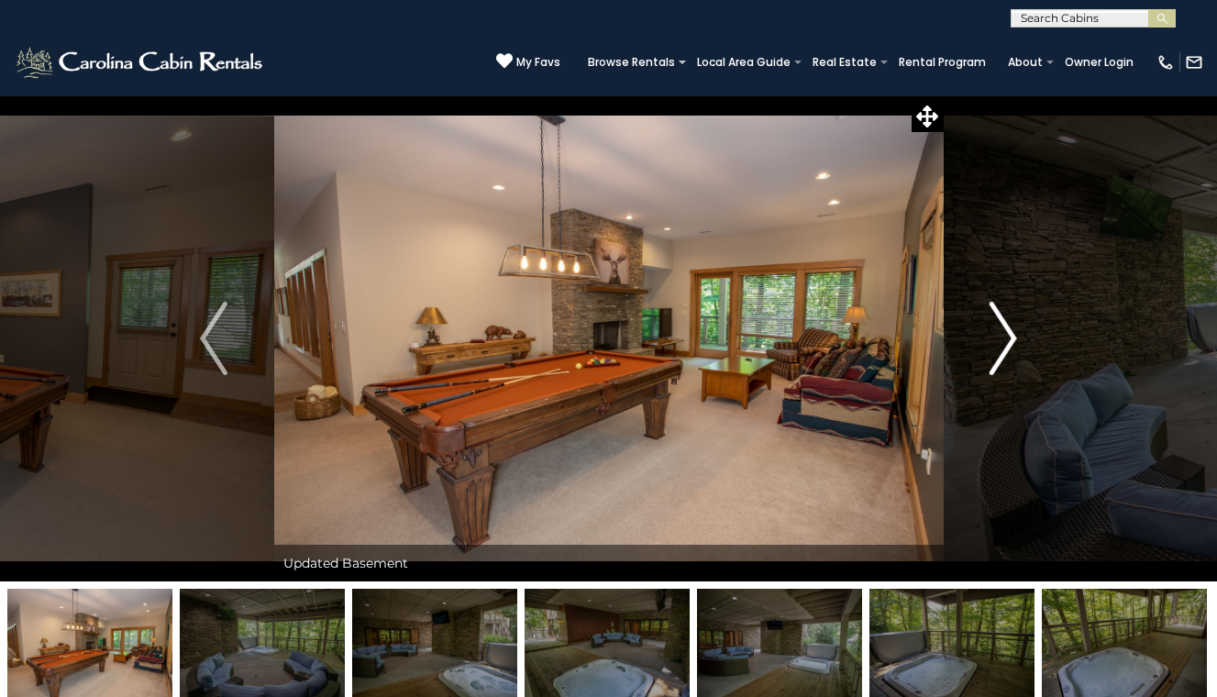
click at [1010, 346] on img "Next" at bounding box center [1003, 338] width 28 height 73
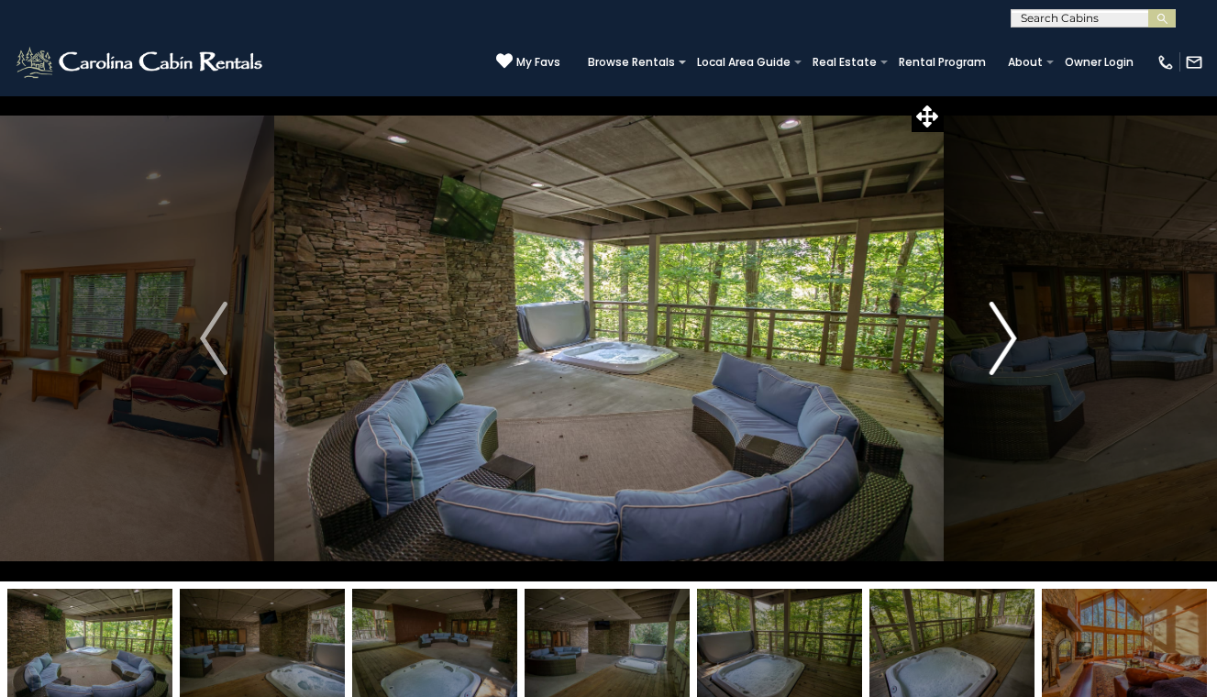
click at [1010, 346] on img "Next" at bounding box center [1003, 338] width 28 height 73
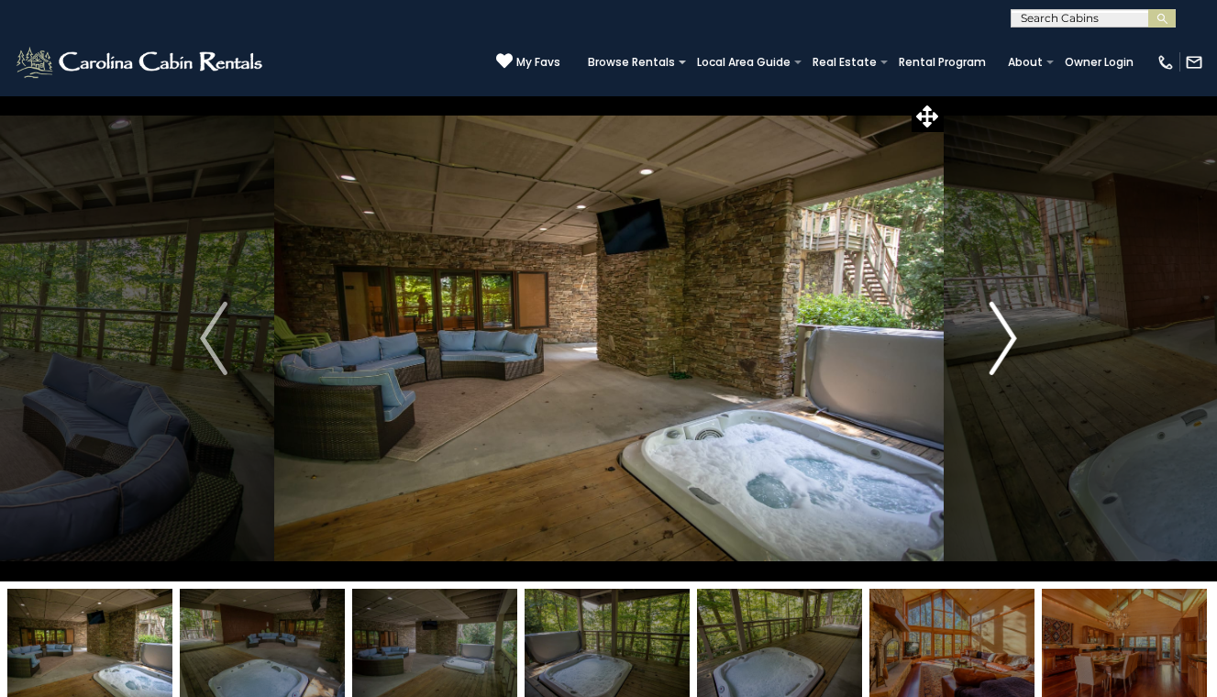
click at [1010, 346] on img "Next" at bounding box center [1003, 338] width 28 height 73
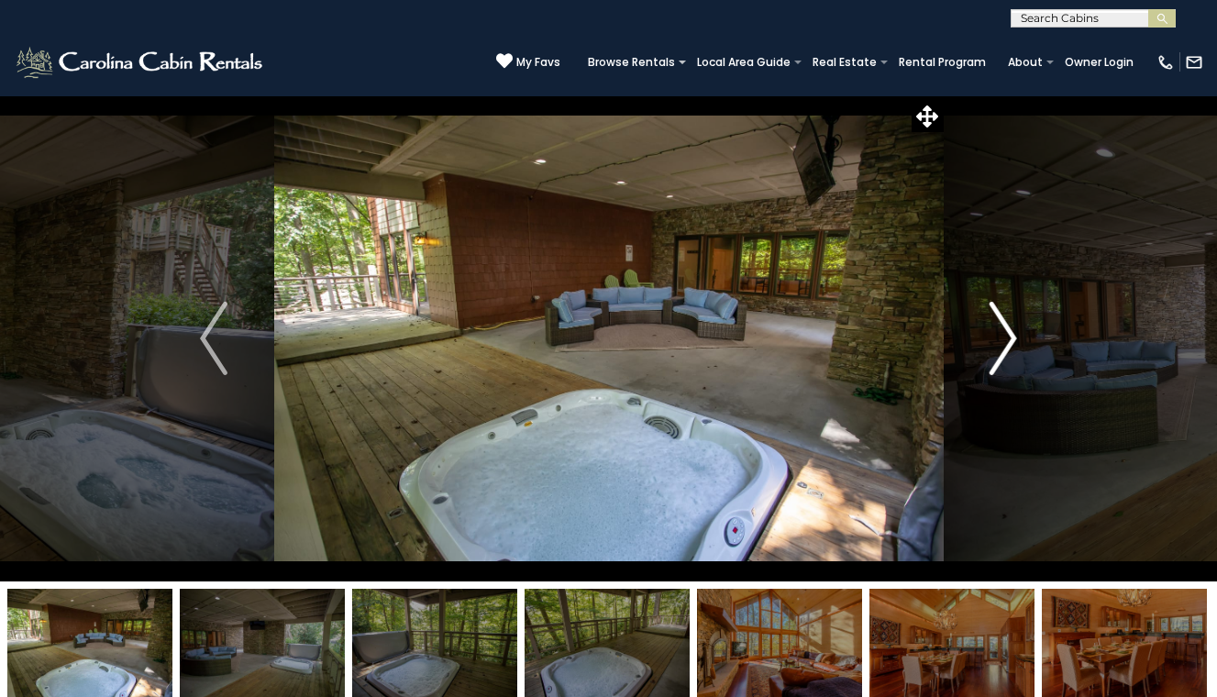
click at [1010, 346] on img "Next" at bounding box center [1003, 338] width 28 height 73
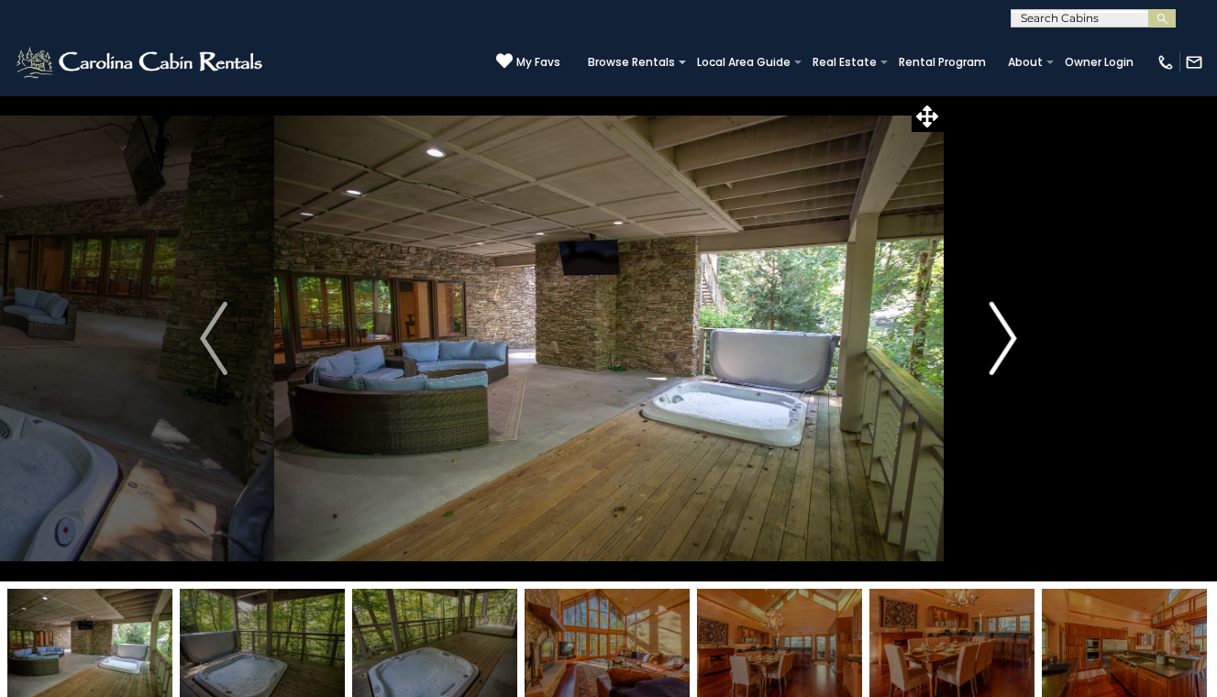
click at [1010, 346] on img "Next" at bounding box center [1003, 338] width 28 height 73
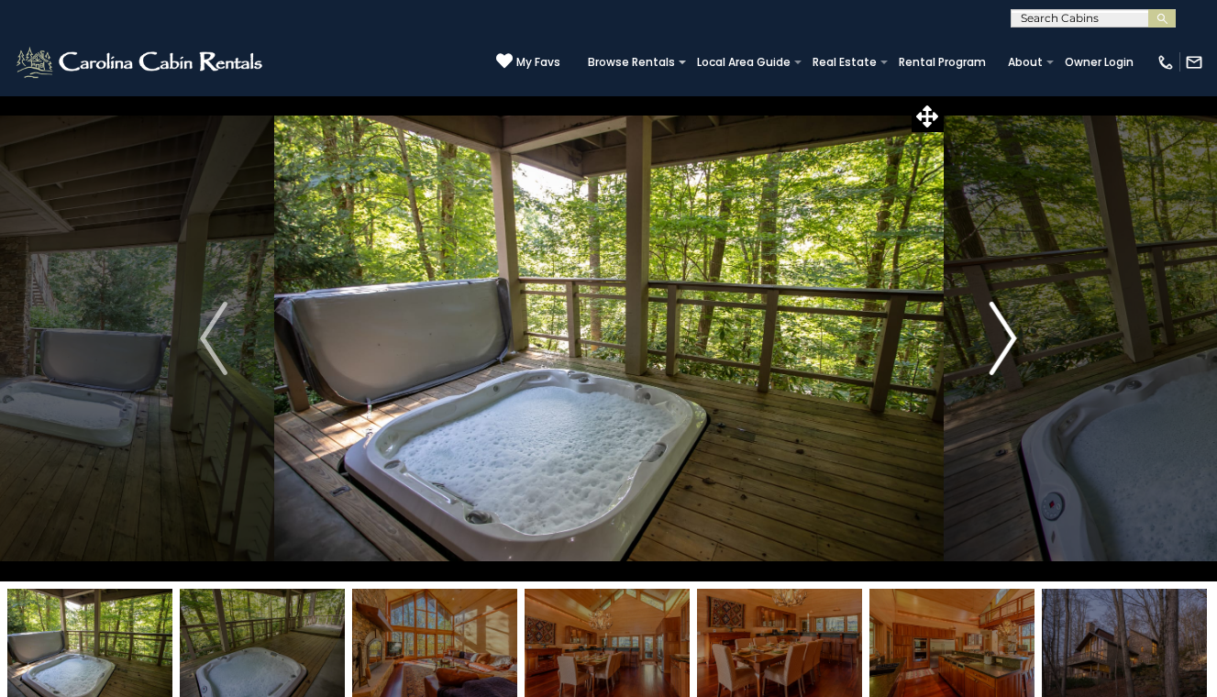
click at [1010, 346] on img "Next" at bounding box center [1003, 338] width 28 height 73
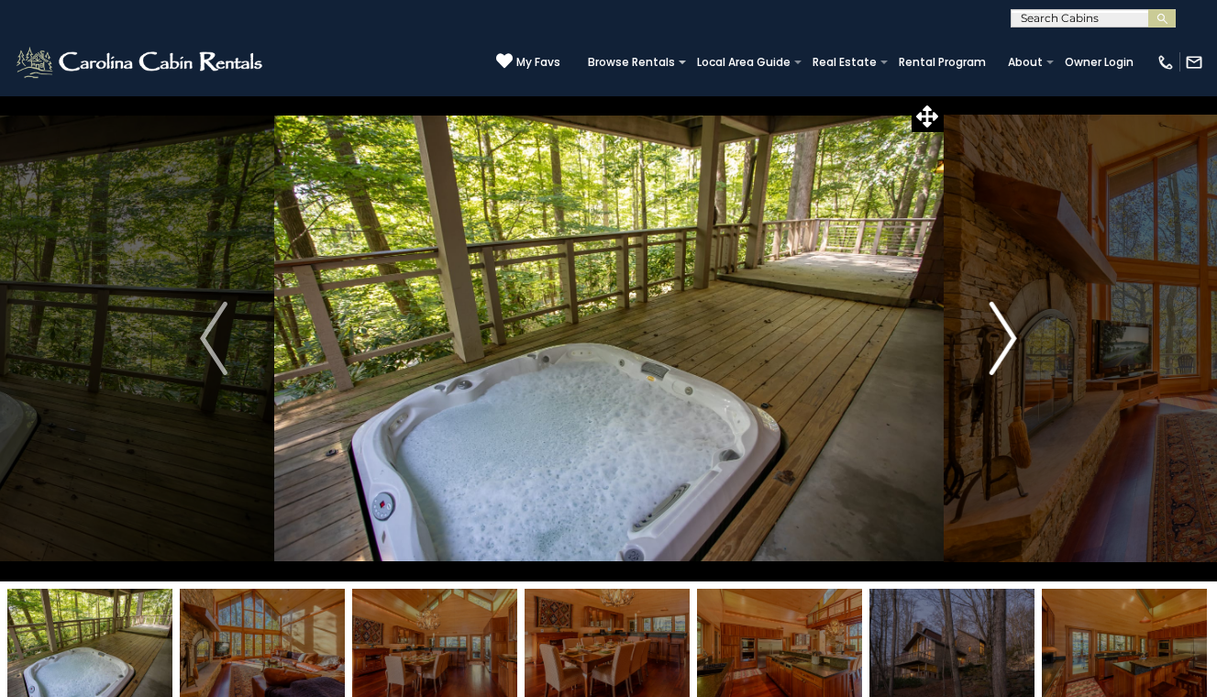
click at [1010, 346] on img "Next" at bounding box center [1003, 338] width 28 height 73
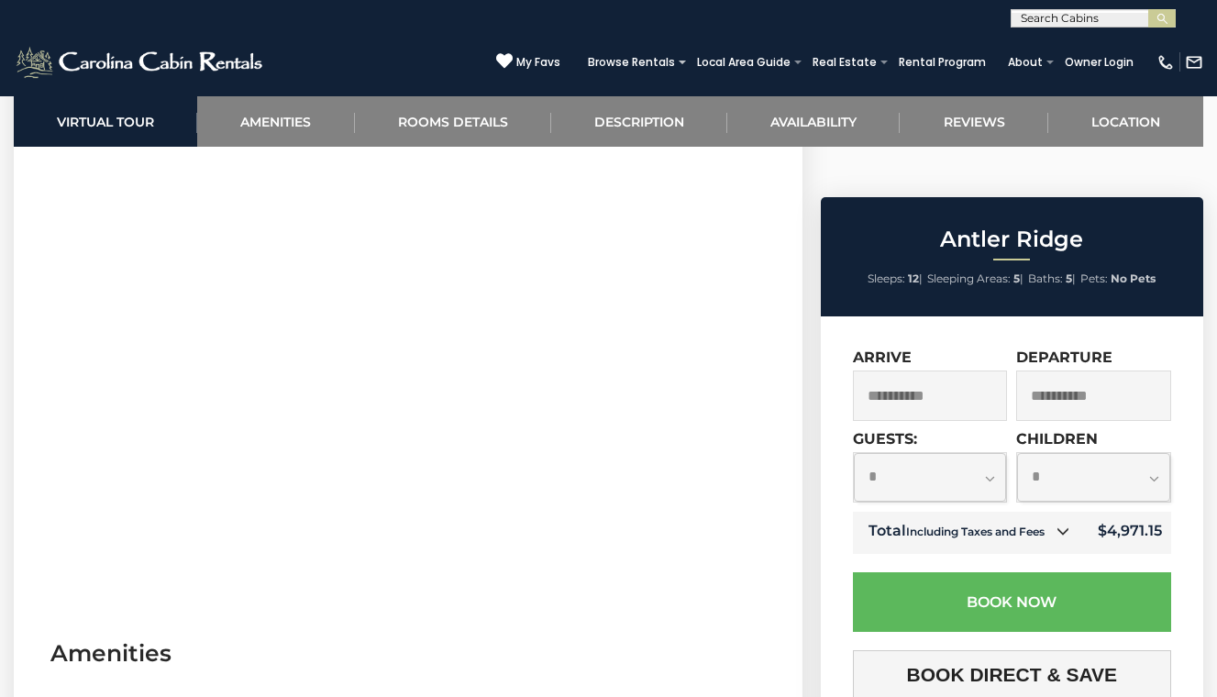
scroll to position [842, 0]
